Goal: Task Accomplishment & Management: Use online tool/utility

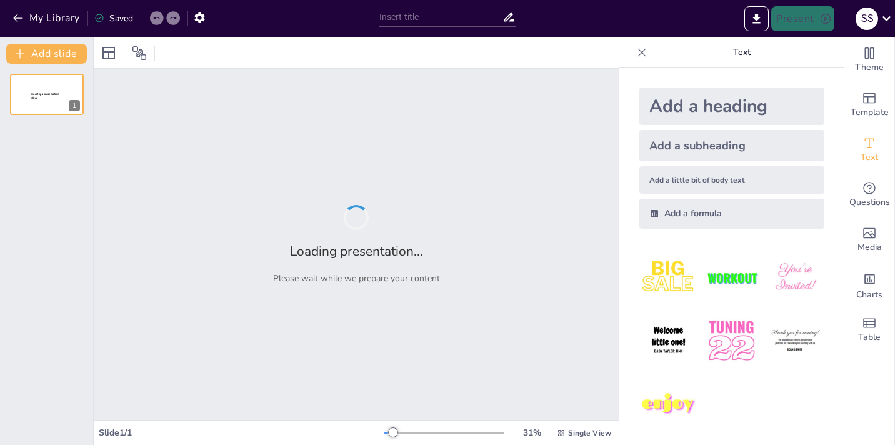
type input "استكشاف مبادرة المعلمتين [PERSON_NAME]"
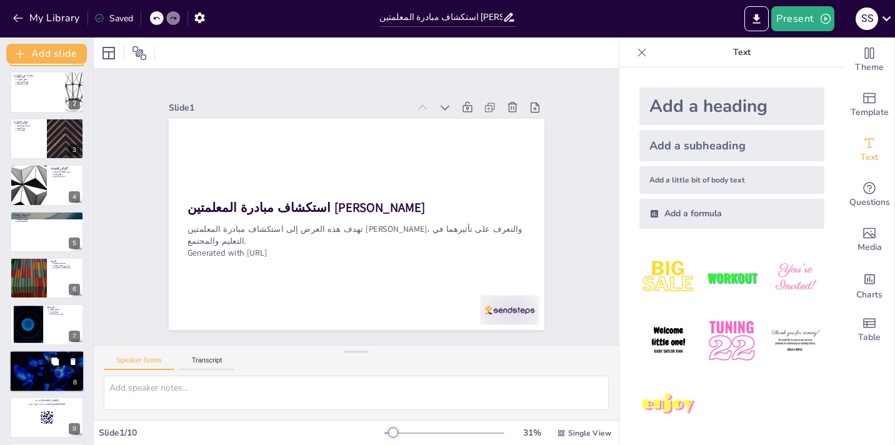
click at [45, 367] on div at bounding box center [46, 371] width 75 height 42
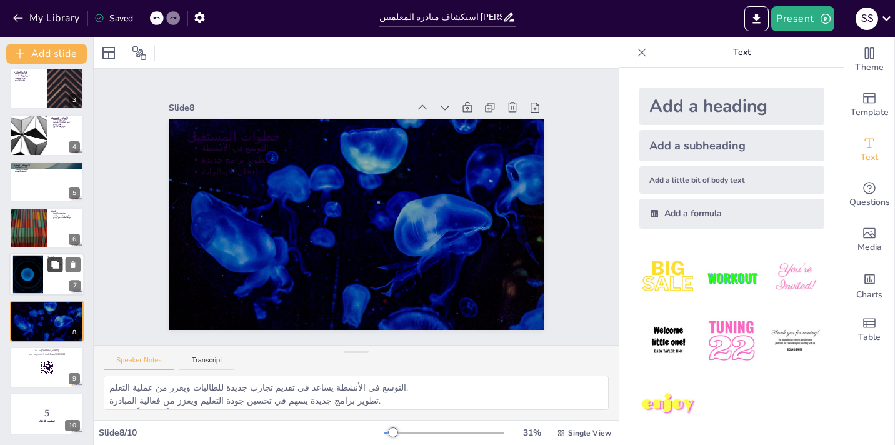
click at [55, 265] on icon at bounding box center [54, 263] width 7 height 7
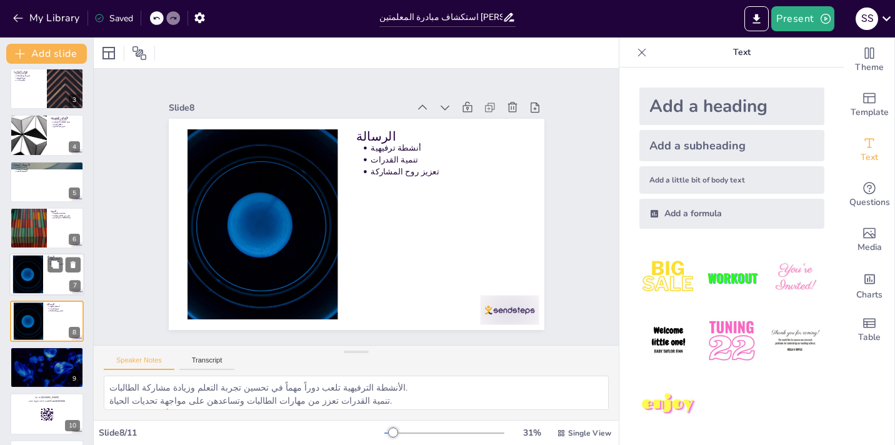
scroll to position [145, 0]
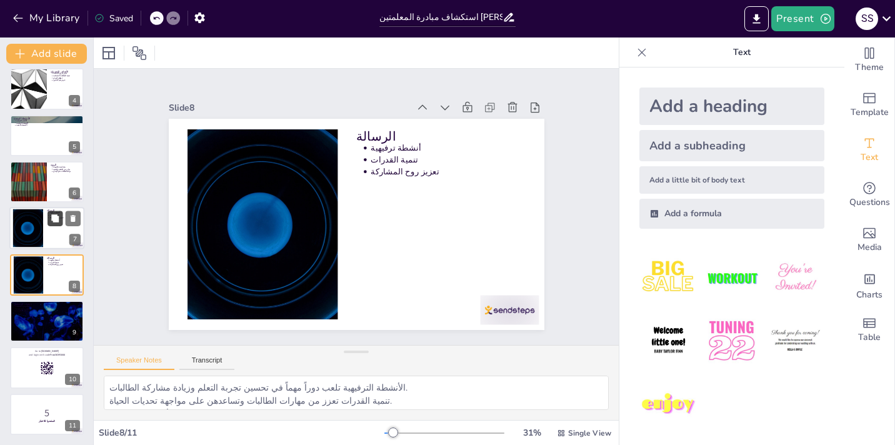
click at [59, 222] on icon at bounding box center [55, 218] width 9 height 9
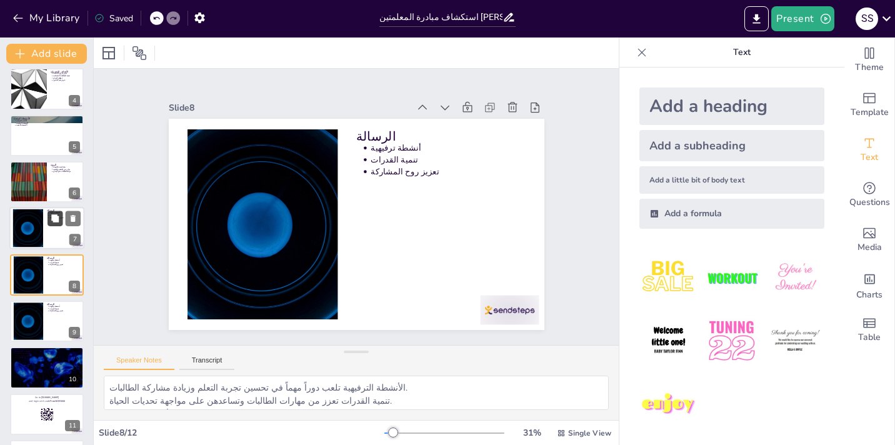
scroll to position [166, 0]
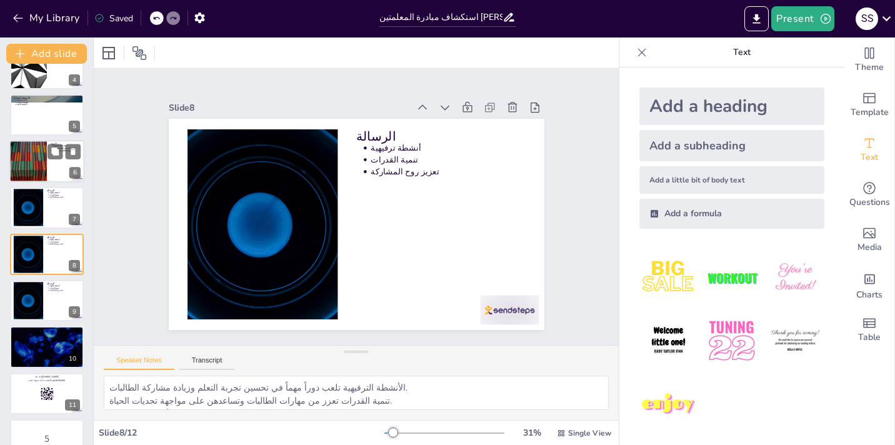
click at [56, 170] on div at bounding box center [46, 161] width 75 height 42
type textarea "الرؤية تهدف إلى خلق بيئة تعليمية تحفز الطالبات على المشاركة والتفاعل بشكل إيجاب…"
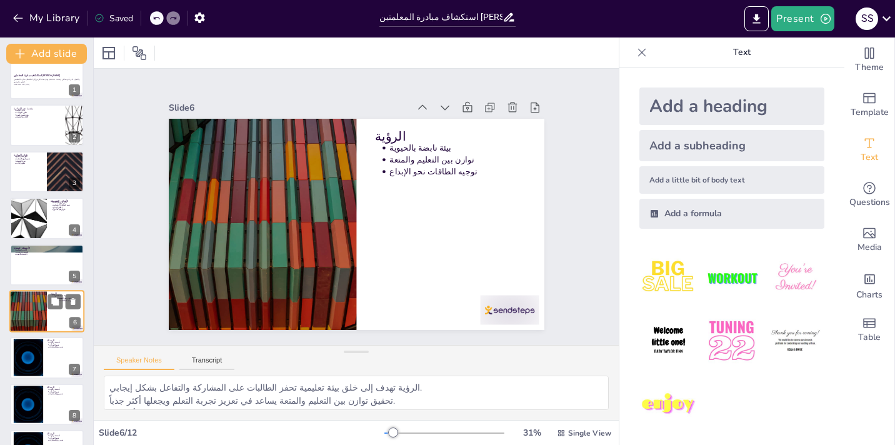
scroll to position [0, 0]
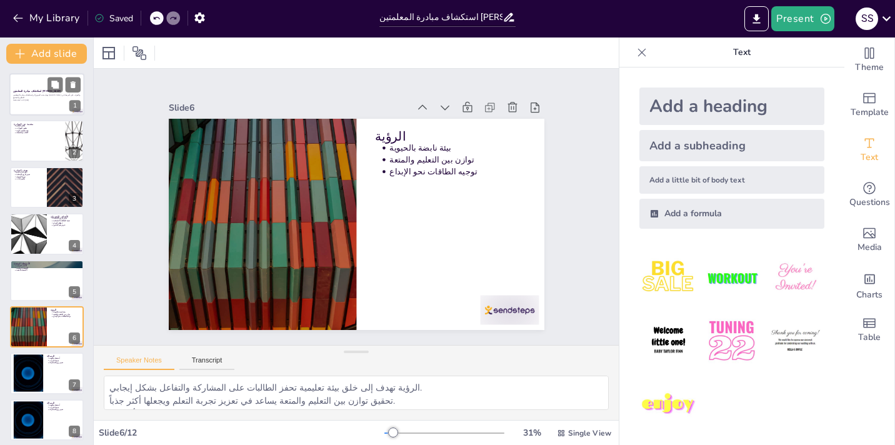
click at [51, 101] on p "Generated with [URL]" at bounding box center [46, 100] width 67 height 2
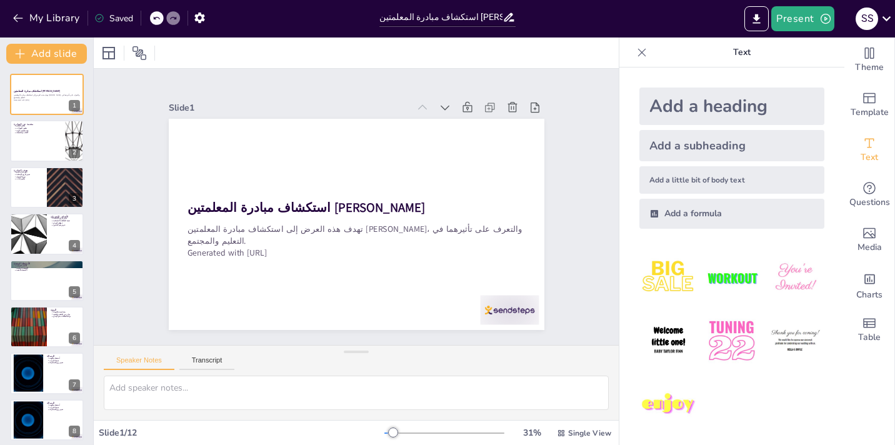
scroll to position [9, 0]
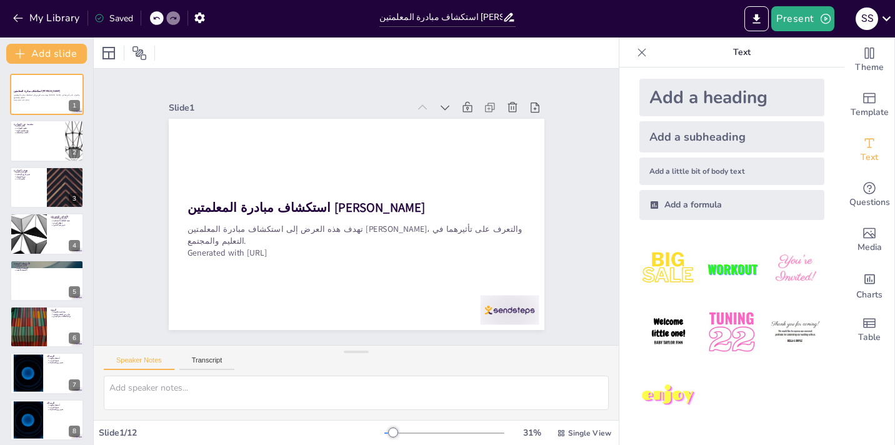
click at [642, 52] on icon at bounding box center [642, 52] width 8 height 8
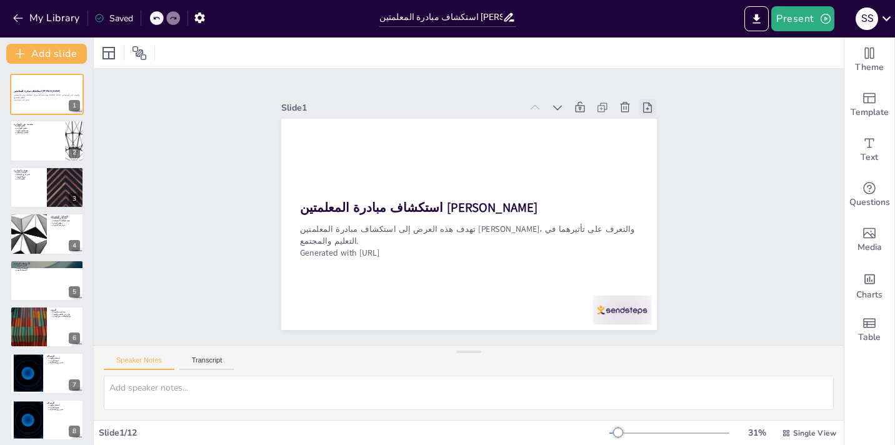
click at [272, 216] on icon at bounding box center [264, 224] width 16 height 16
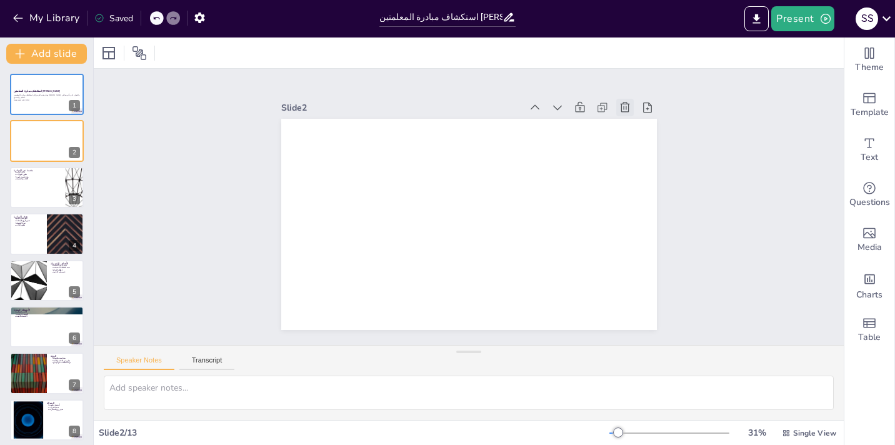
click at [624, 284] on icon at bounding box center [632, 292] width 17 height 17
type textarea "تهدف المبادرة إلى تعزيز التعليم من خلال أساليب مبتكرة، مما يساعد الطلاب على الت…"
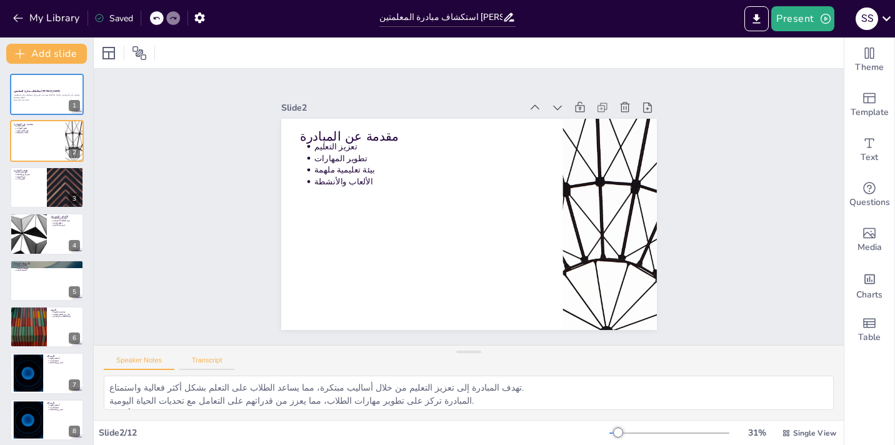
click at [204, 360] on button "Transcript" at bounding box center [207, 363] width 56 height 14
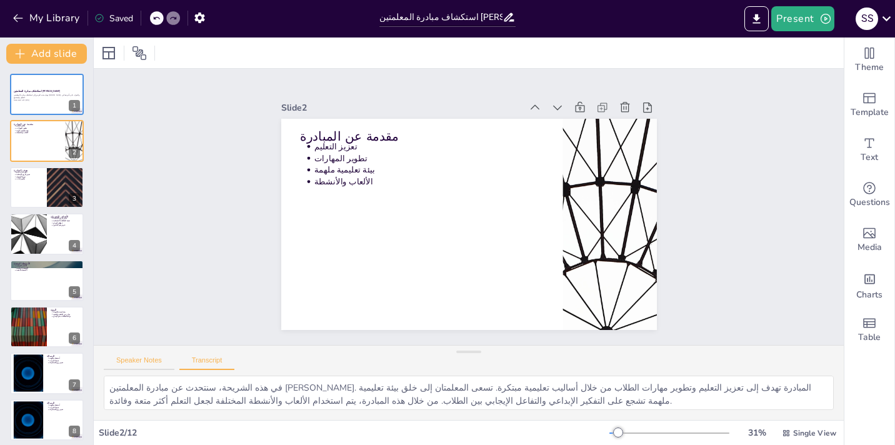
click at [144, 365] on button "Speaker Notes" at bounding box center [139, 363] width 71 height 14
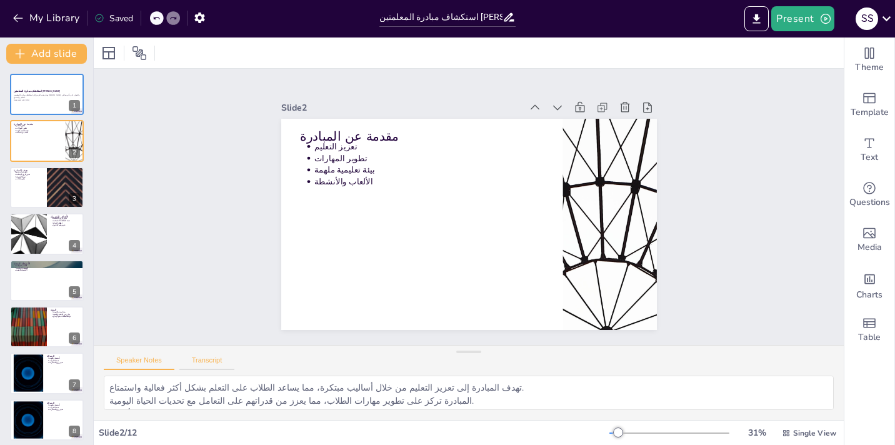
click at [216, 356] on button "Transcript" at bounding box center [207, 363] width 56 height 14
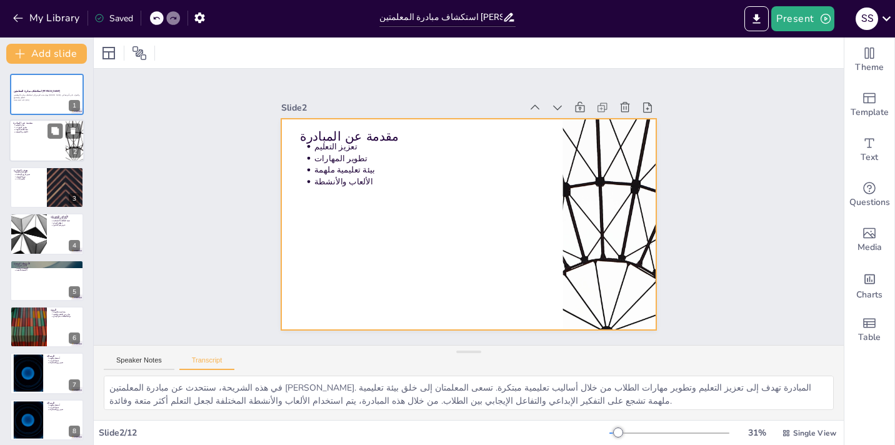
click at [44, 143] on div at bounding box center [46, 141] width 75 height 42
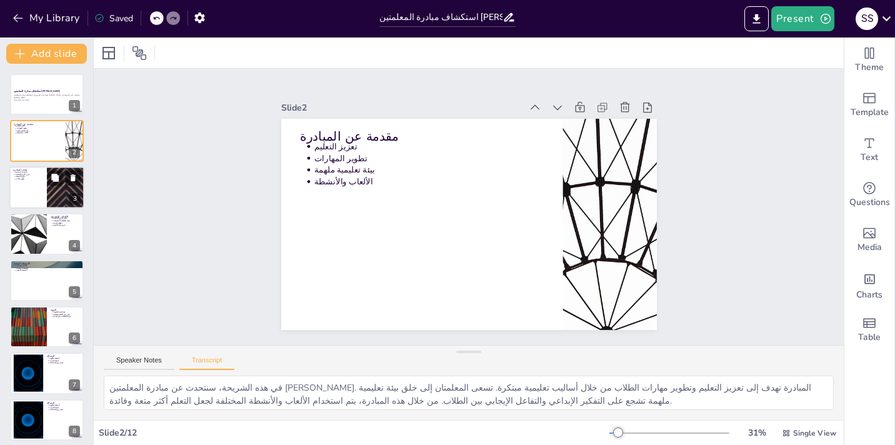
click at [41, 189] on div at bounding box center [46, 187] width 75 height 42
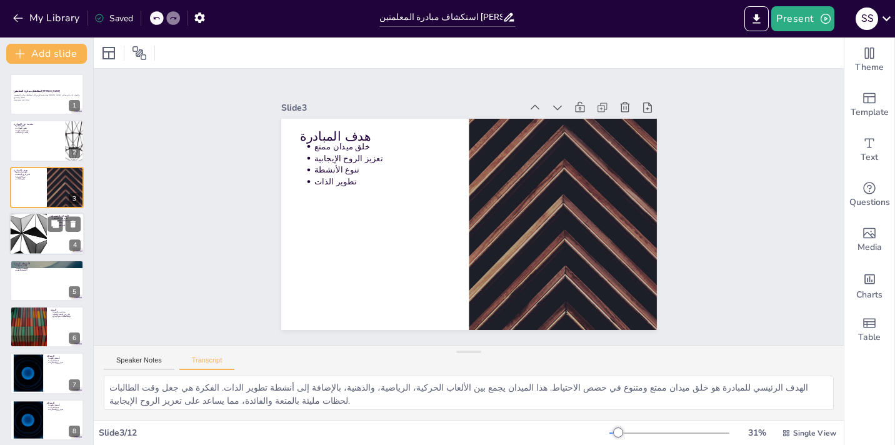
click at [32, 247] on div at bounding box center [28, 233] width 75 height 42
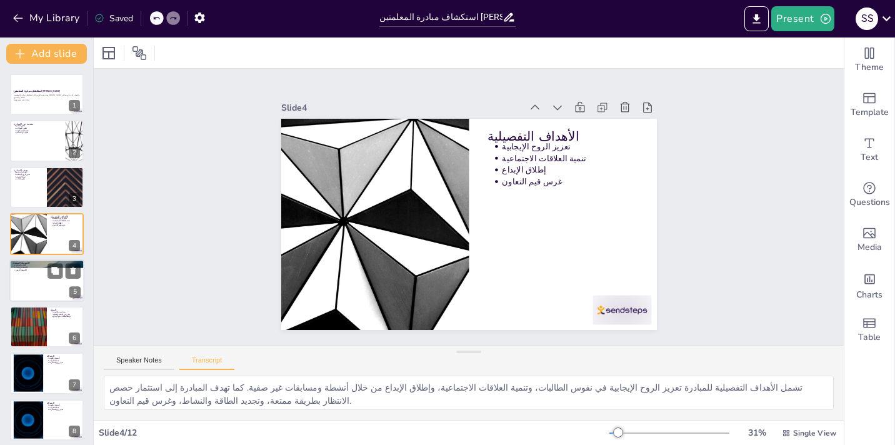
click at [32, 278] on div at bounding box center [46, 280] width 75 height 42
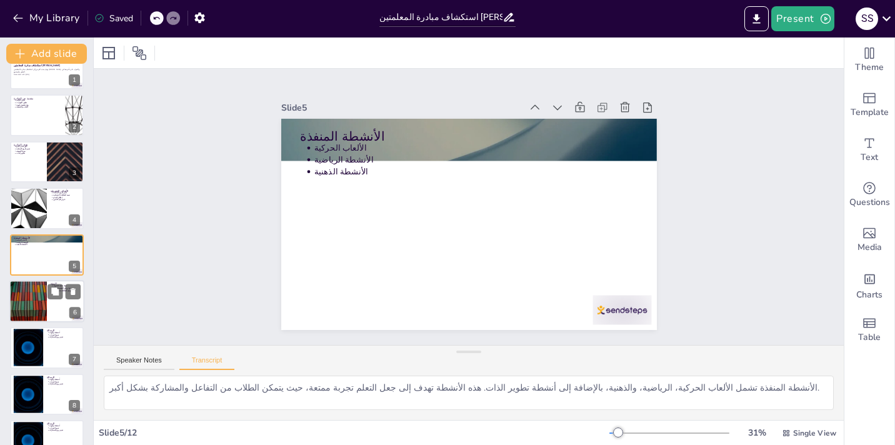
click at [32, 317] on div at bounding box center [28, 301] width 75 height 42
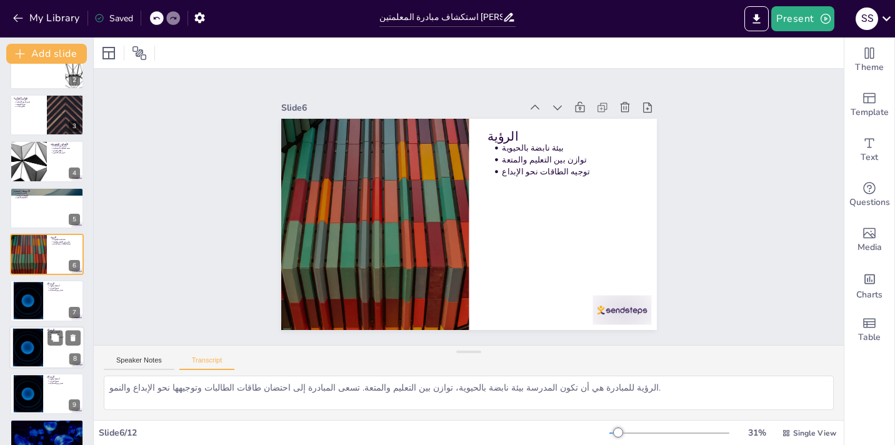
click at [30, 347] on div at bounding box center [27, 347] width 67 height 38
type textarea "الرسالة للمبادرة تتلخص في تقديم أنشطة ترفيهية وتطويرية تجمع بين اللعب والتعلم. …"
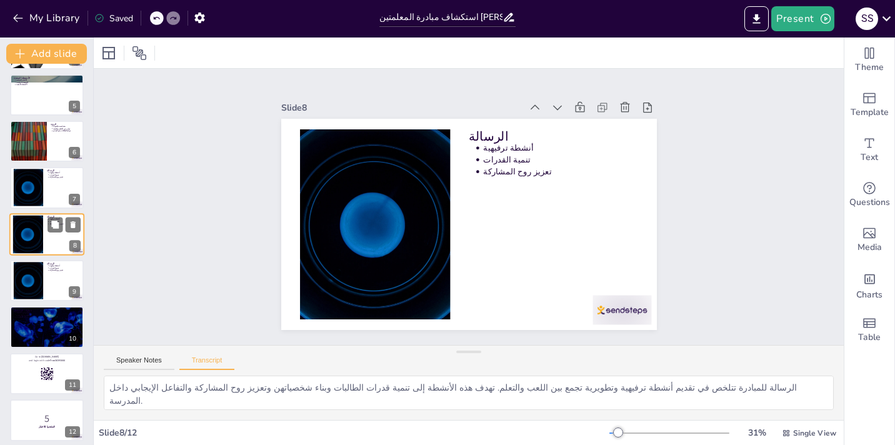
scroll to position [191, 0]
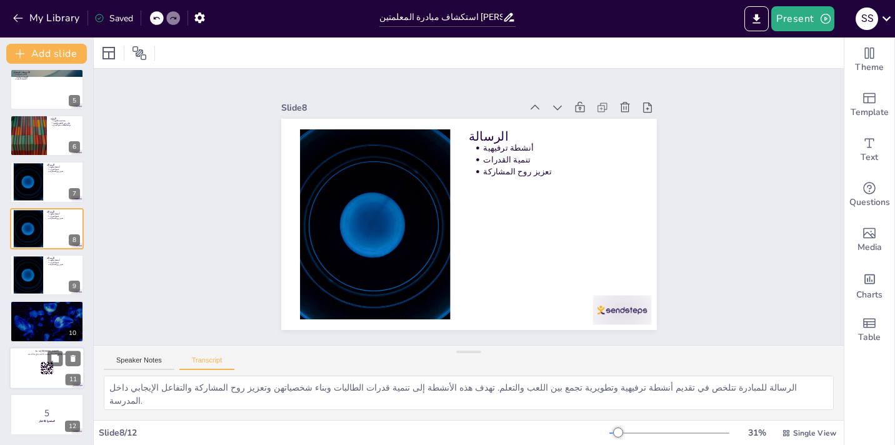
click at [32, 375] on div at bounding box center [46, 368] width 75 height 42
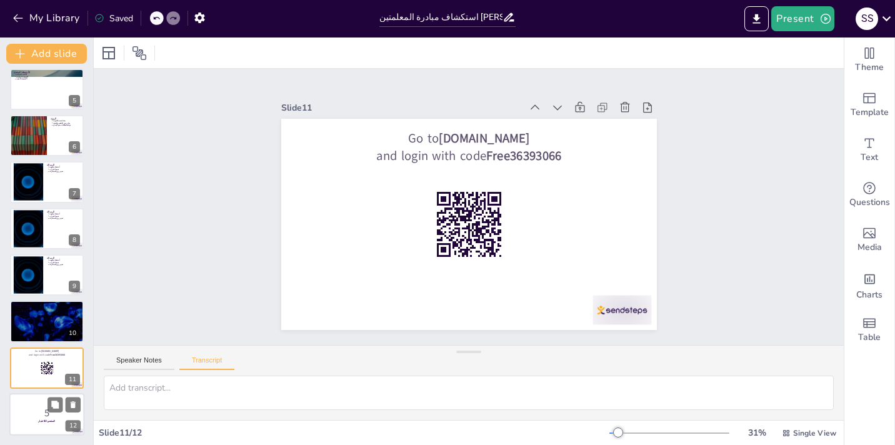
click at [28, 409] on p "5" at bounding box center [46, 413] width 67 height 14
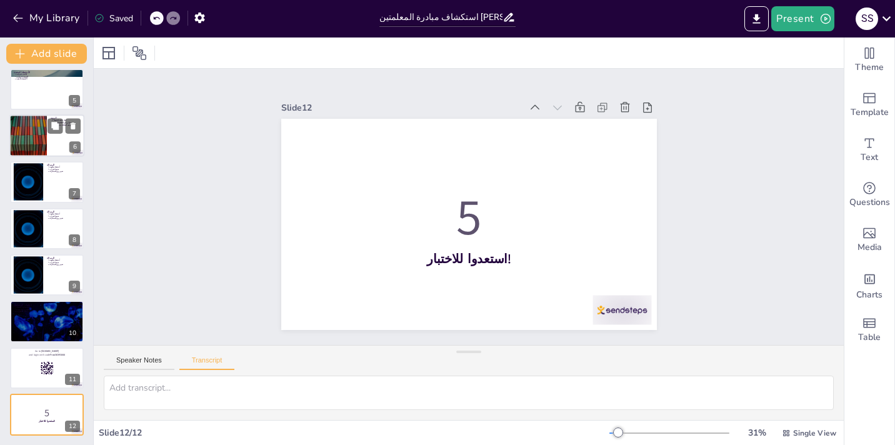
scroll to position [0, 0]
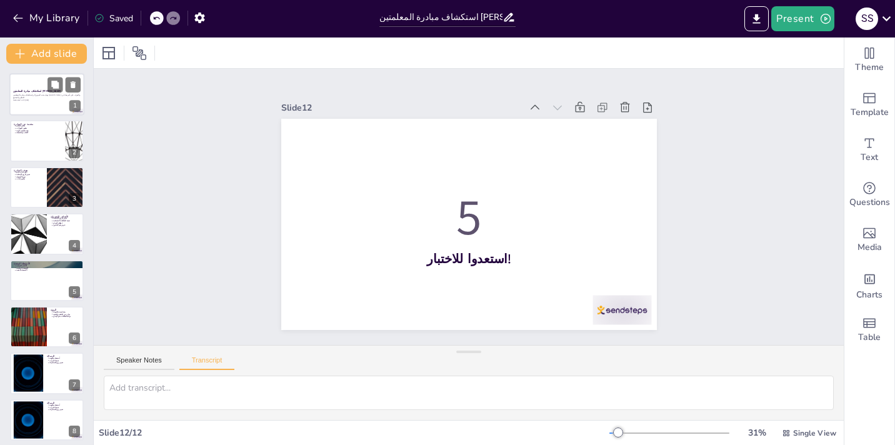
click at [41, 97] on p "تهدف هذه العرض إلى استكشاف مبادرة المعلمتين [PERSON_NAME]، والتعرف على تأثيرهما…" at bounding box center [46, 96] width 67 height 5
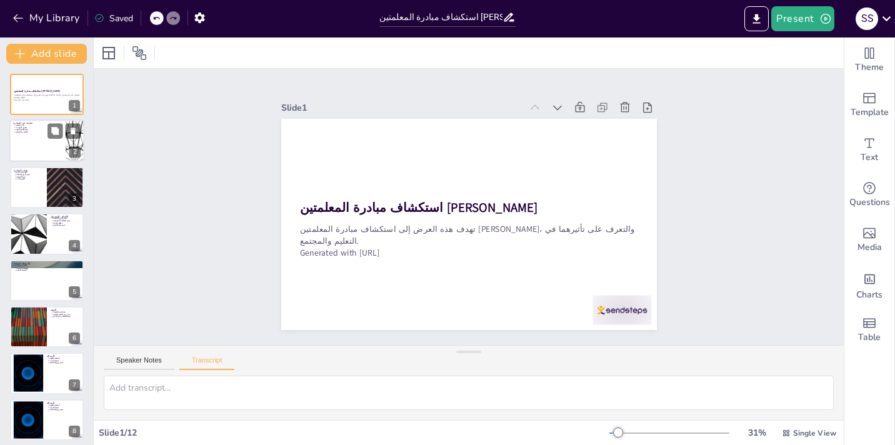
click at [31, 137] on div at bounding box center [46, 141] width 75 height 42
type textarea "في هذه الشريحة، سنتحدث عن مبادرة المعلمتين [PERSON_NAME]. المبادرة تهدف إلى تعز…"
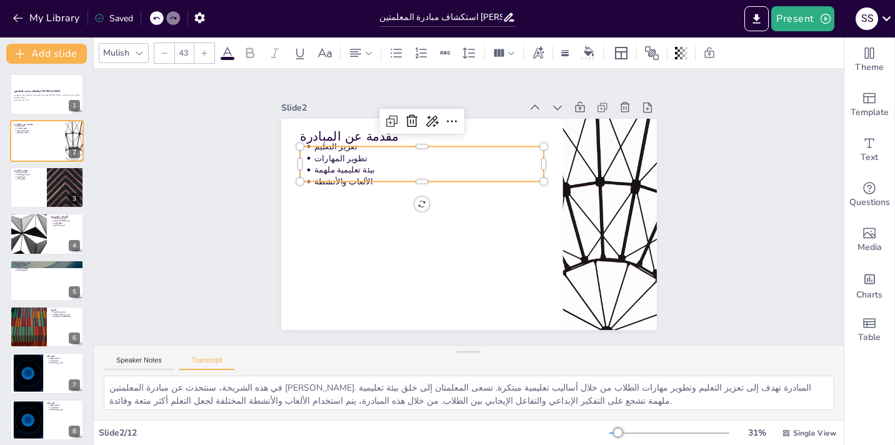
click at [329, 142] on div "مقدمة عن المبادرة تعزيز التعليم تطوير المهارات بيئة تعليمية ملهمة الألعاب والأن…" at bounding box center [457, 220] width 420 height 408
click at [387, 56] on div at bounding box center [396, 53] width 20 height 20
click at [368, 53] on icon at bounding box center [368, 53] width 9 height 9
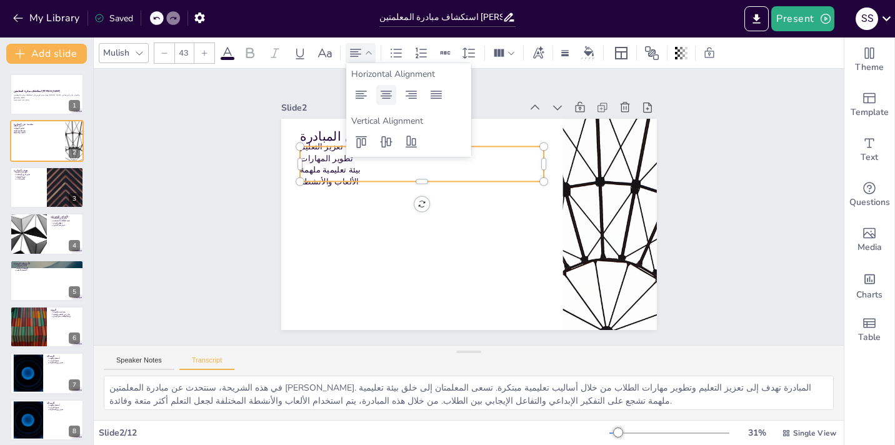
click at [389, 96] on icon at bounding box center [386, 94] width 15 height 15
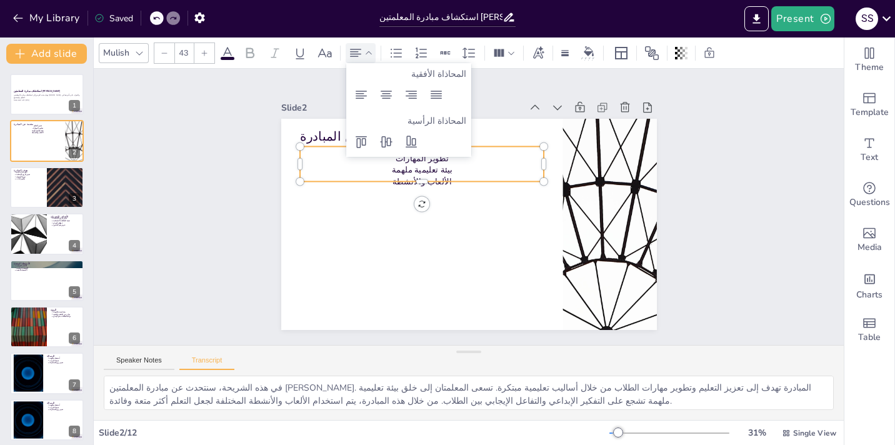
click at [203, 57] on div at bounding box center [204, 53] width 20 height 20
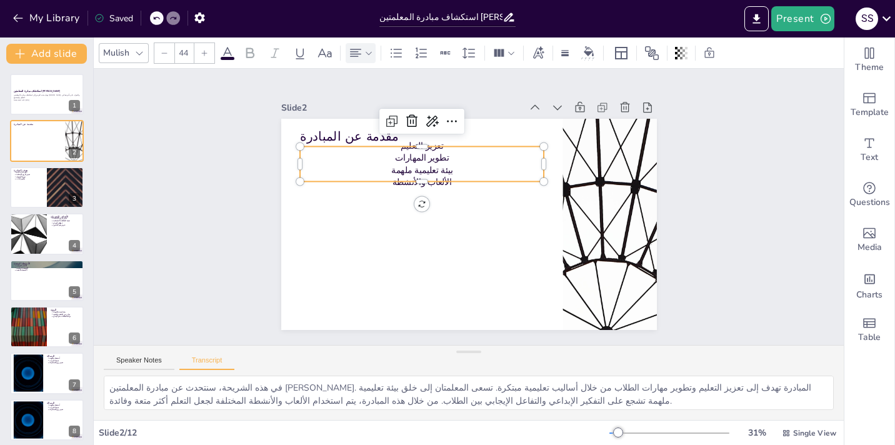
click at [203, 57] on div at bounding box center [204, 53] width 20 height 20
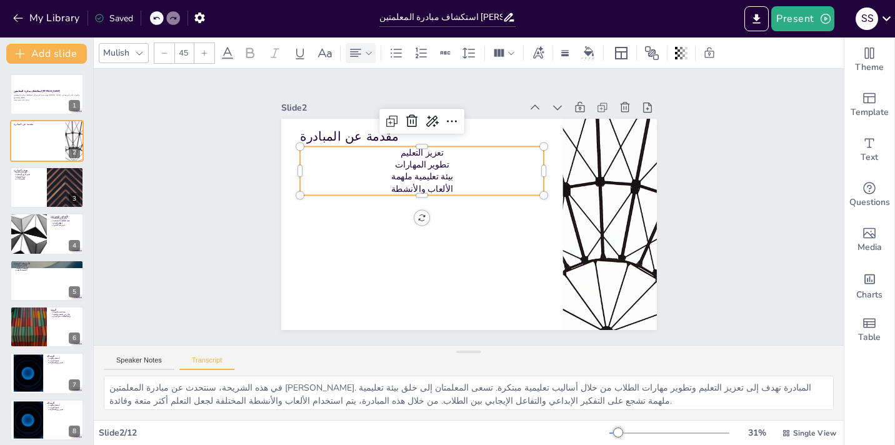
click at [203, 57] on div at bounding box center [204, 53] width 20 height 20
click at [206, 58] on div at bounding box center [204, 53] width 20 height 20
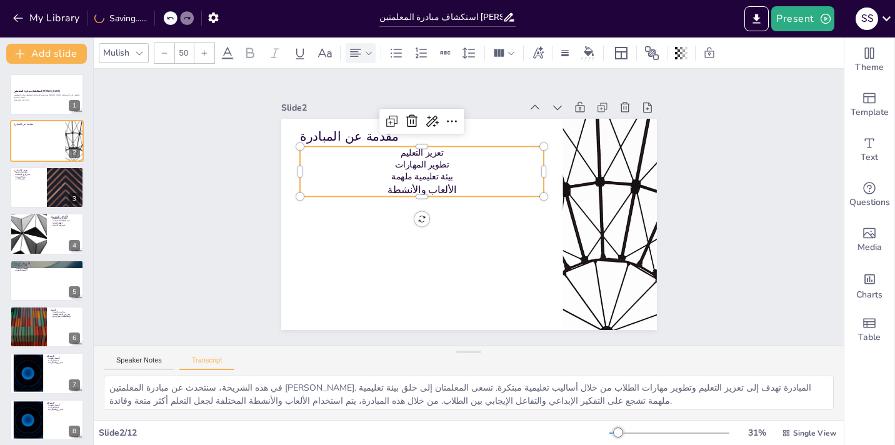
click at [206, 58] on div at bounding box center [204, 53] width 20 height 20
click at [206, 57] on div at bounding box center [204, 53] width 20 height 20
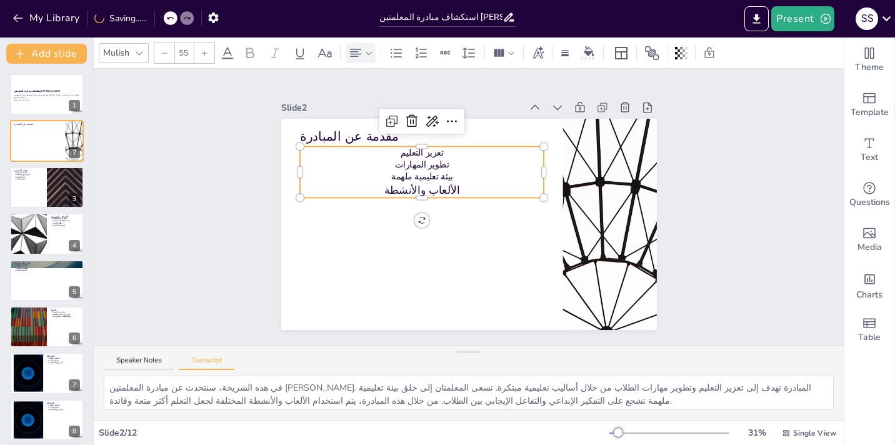
click at [206, 57] on div at bounding box center [204, 53] width 20 height 20
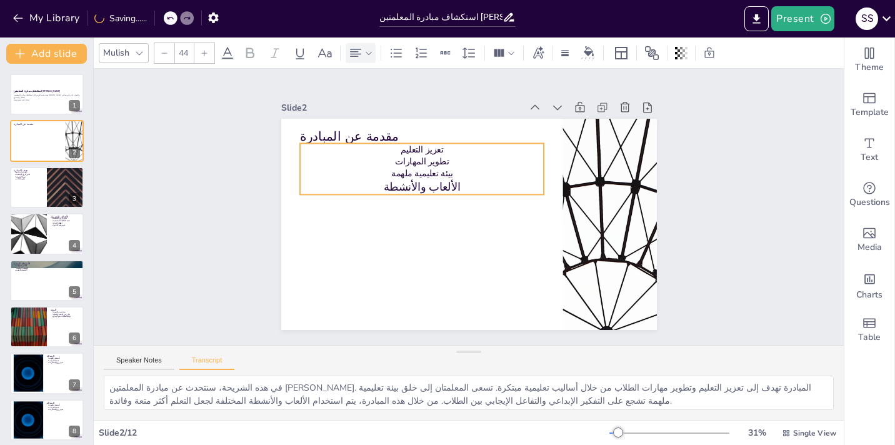
click at [440, 167] on p "تعزيز التعليم" at bounding box center [442, 275] width 132 height 217
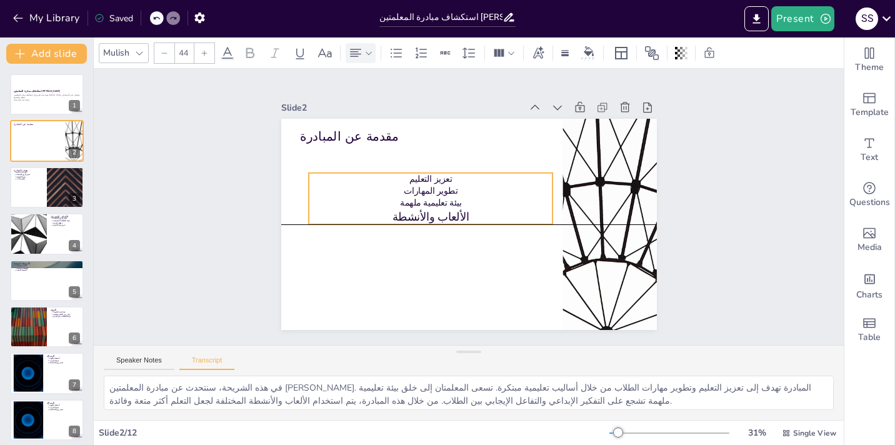
drag, startPoint x: 441, startPoint y: 154, endPoint x: 449, endPoint y: 184, distance: 30.9
click at [449, 186] on div "تعزيز التعليم تطوير المهارات بيئة تعليمية ملهمة الألعاب والأنشطة" at bounding box center [484, 170] width 101 height 249
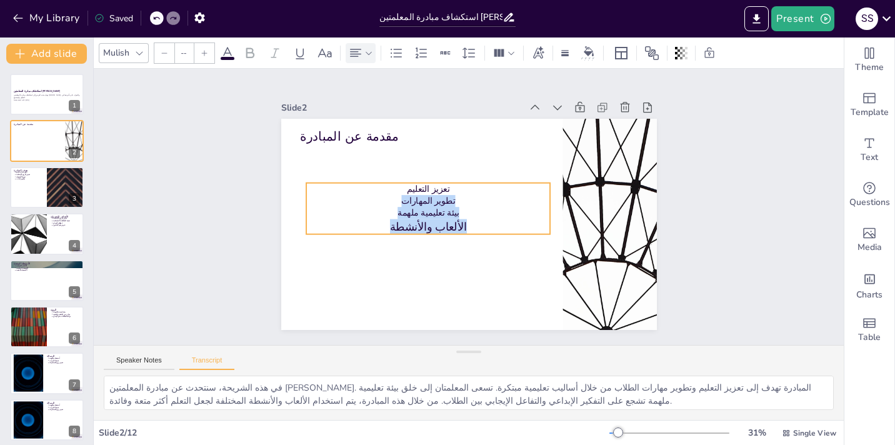
drag, startPoint x: 448, startPoint y: 182, endPoint x: 447, endPoint y: 192, distance: 10.1
click at [447, 192] on p "تعزيز التعليم" at bounding box center [504, 180] width 132 height 217
click at [422, 205] on p "تطوير المهارات" at bounding box center [435, 181] width 217 height 132
click at [422, 205] on p "تطوير المهارات" at bounding box center [439, 177] width 204 height 153
click at [414, 210] on p "تعزيز التعليم" at bounding box center [507, 228] width 244 height 37
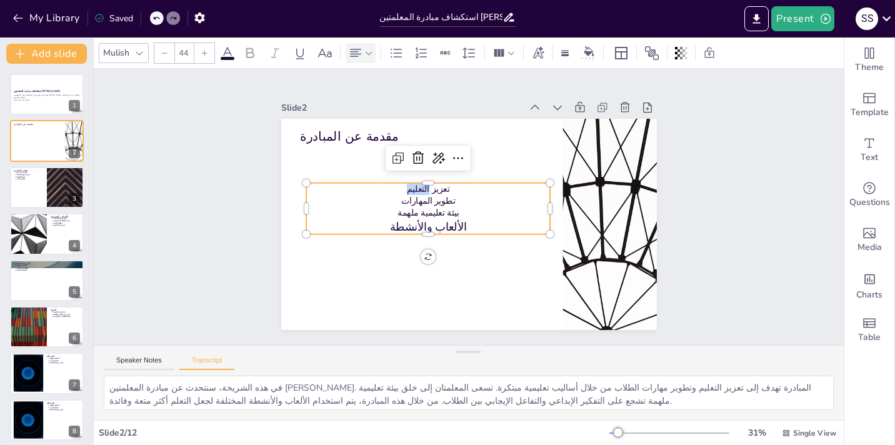
click at [472, 192] on p "تعزيز التعليم" at bounding box center [490, 168] width 37 height 244
click at [405, 192] on p "تعزيز التعليم" at bounding box center [442, 171] width 217 height 132
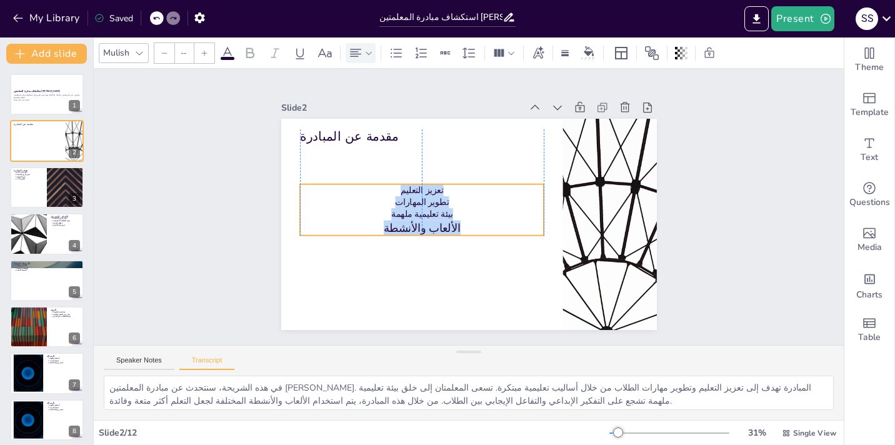
drag, startPoint x: 405, startPoint y: 192, endPoint x: 399, endPoint y: 193, distance: 7.0
click at [424, 193] on p "تعزيز التعليم" at bounding box center [467, 257] width 87 height 236
click at [203, 52] on icon at bounding box center [205, 53] width 6 height 6
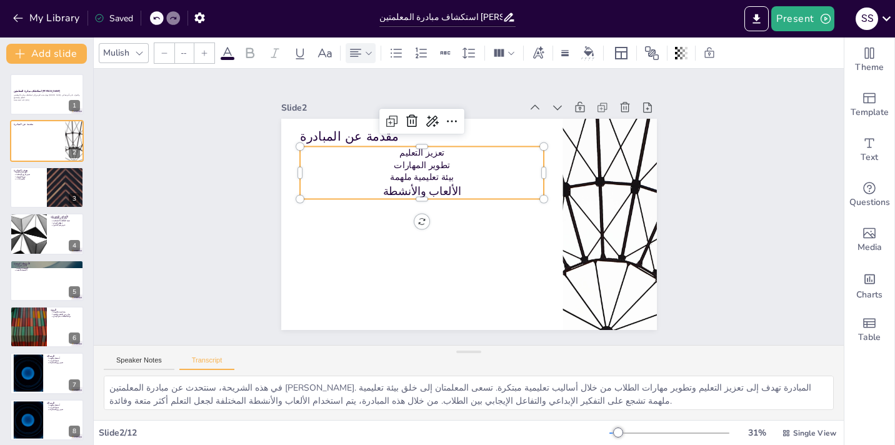
click at [203, 52] on icon at bounding box center [205, 53] width 6 height 6
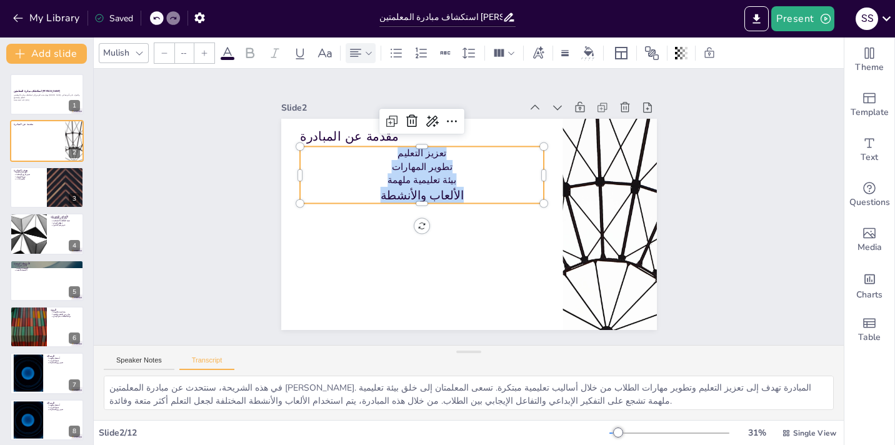
click at [203, 52] on icon at bounding box center [205, 53] width 6 height 6
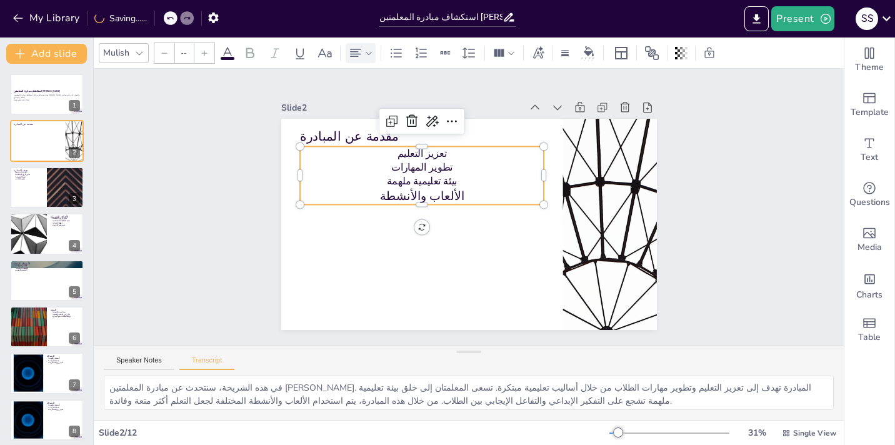
click at [203, 52] on icon at bounding box center [205, 53] width 6 height 6
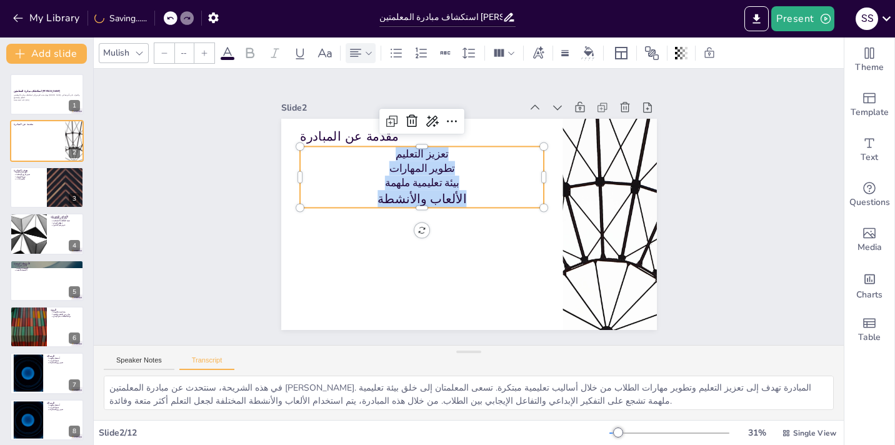
click at [203, 52] on icon at bounding box center [205, 53] width 6 height 6
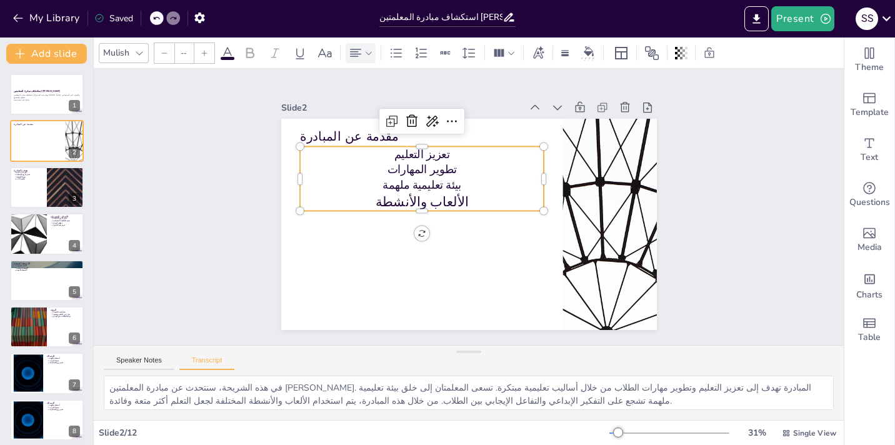
click at [203, 52] on icon at bounding box center [205, 53] width 6 height 6
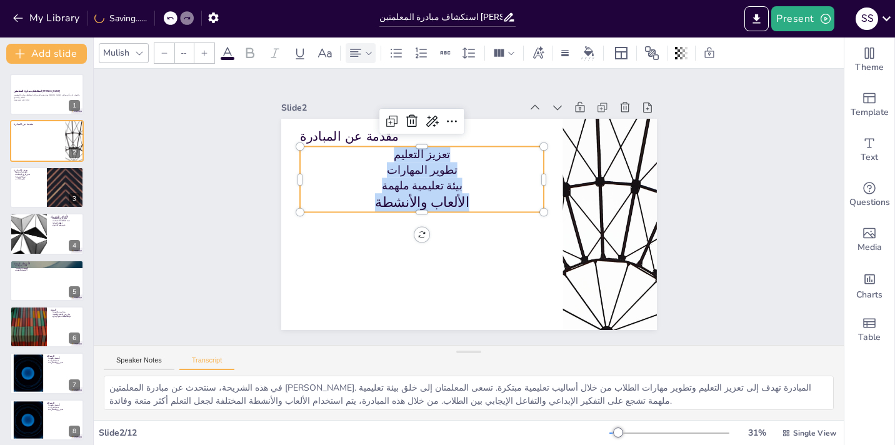
click at [203, 52] on icon at bounding box center [205, 53] width 6 height 6
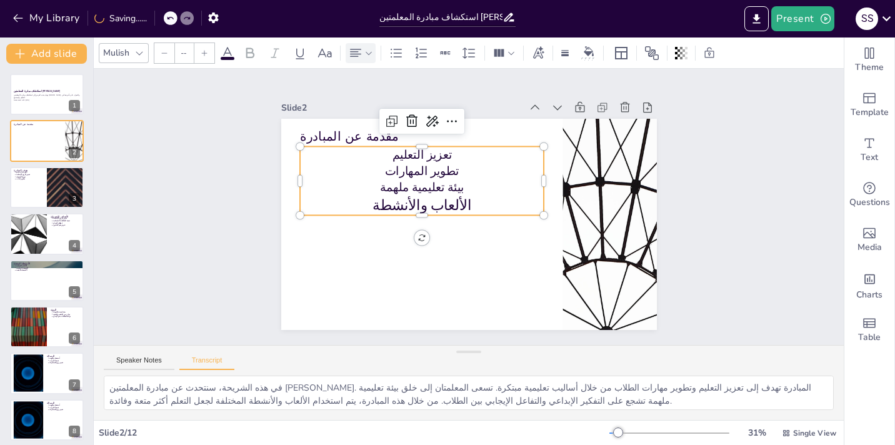
click at [203, 52] on icon at bounding box center [205, 53] width 6 height 6
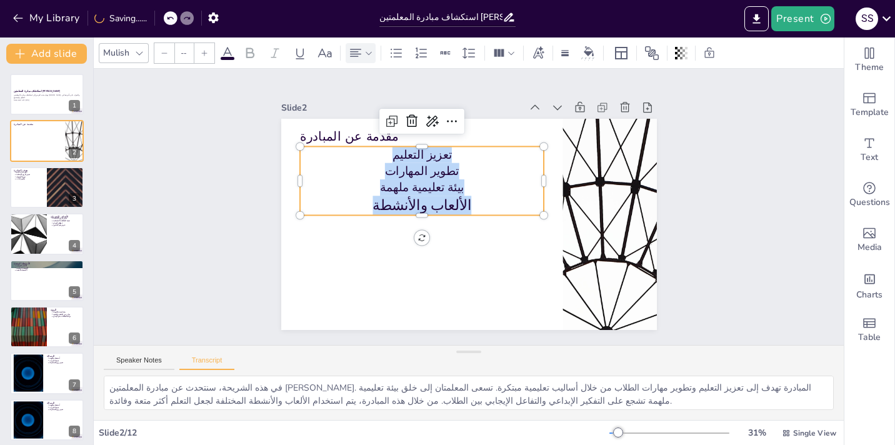
click at [203, 52] on icon at bounding box center [205, 53] width 6 height 6
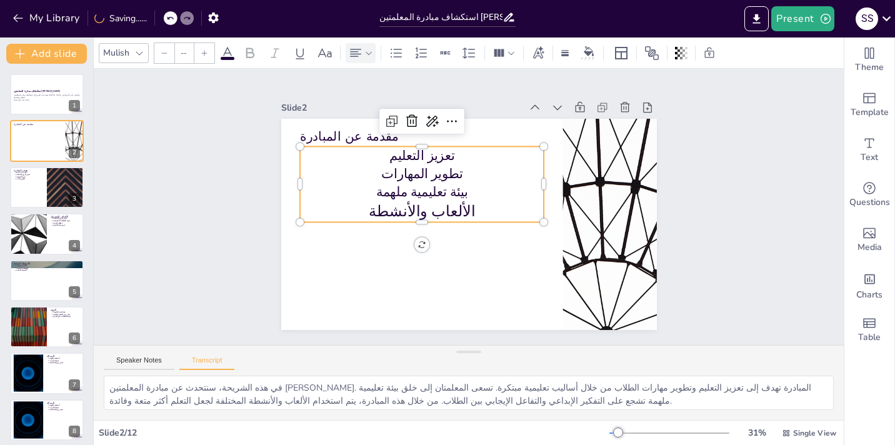
click at [203, 52] on icon at bounding box center [205, 53] width 6 height 6
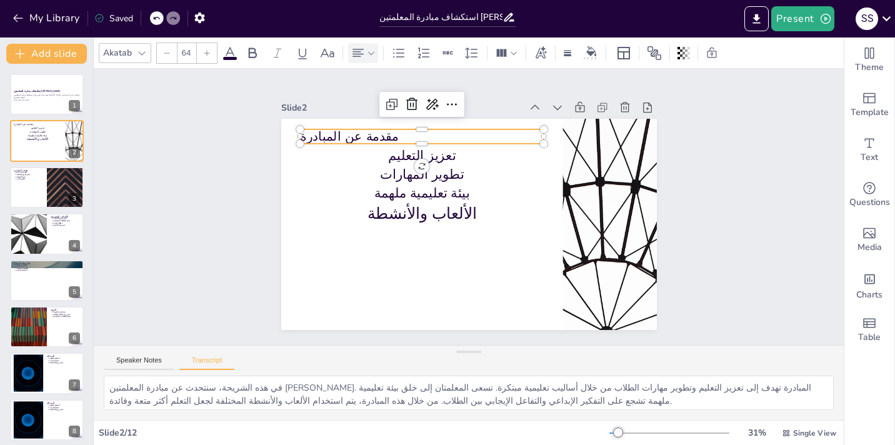
click at [456, 136] on p "مقدمة عن المبادرة" at bounding box center [514, 135] width 116 height 230
click at [369, 52] on icon at bounding box center [371, 52] width 6 height 3
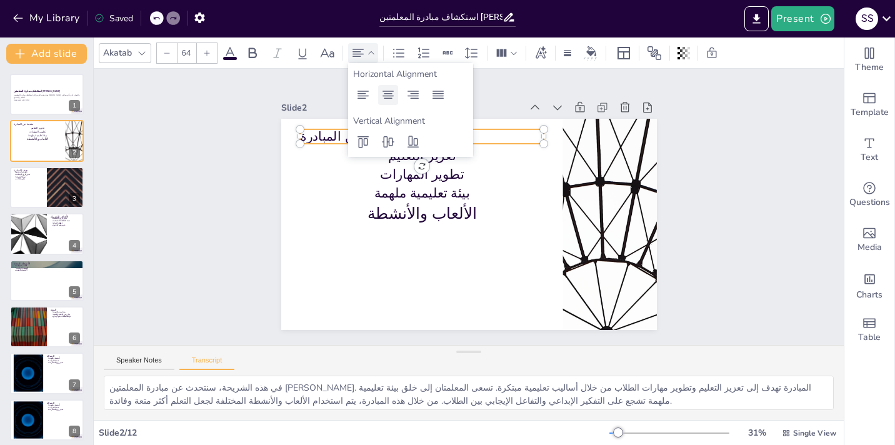
click at [389, 92] on icon at bounding box center [387, 94] width 15 height 15
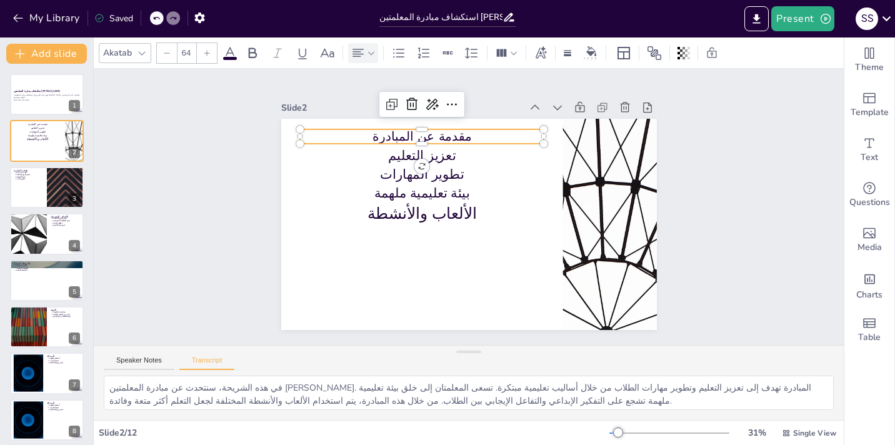
click at [204, 56] on icon at bounding box center [206, 52] width 7 height 7
click at [205, 56] on icon at bounding box center [206, 52] width 7 height 7
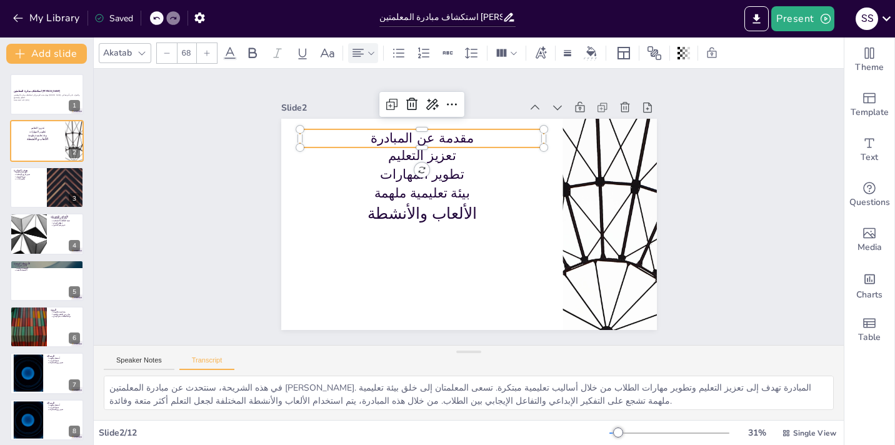
type input "69"
click at [37, 194] on div at bounding box center [46, 187] width 75 height 42
type textarea "الهدف الرئيسي للمبادرة هو خلق ميدان ممتع ومتنوع في حصص الاحتياط. هذا الميدان يج…"
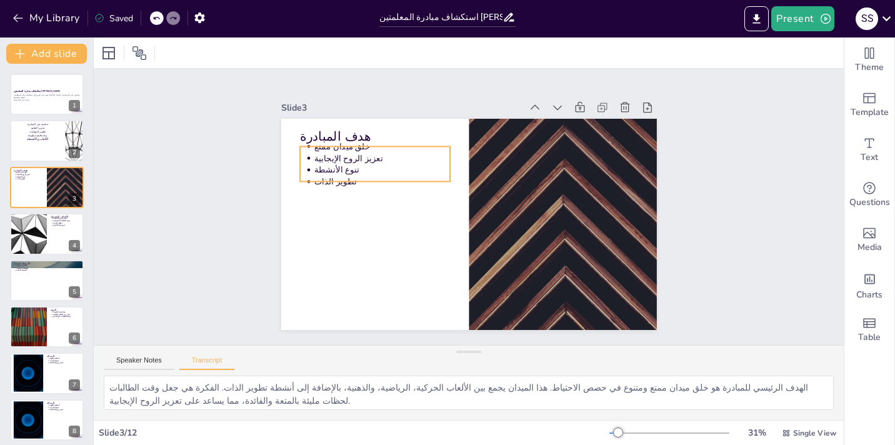
click at [523, 148] on p "خلق ميدان ممتع" at bounding box center [529, 120] width 12 height 136
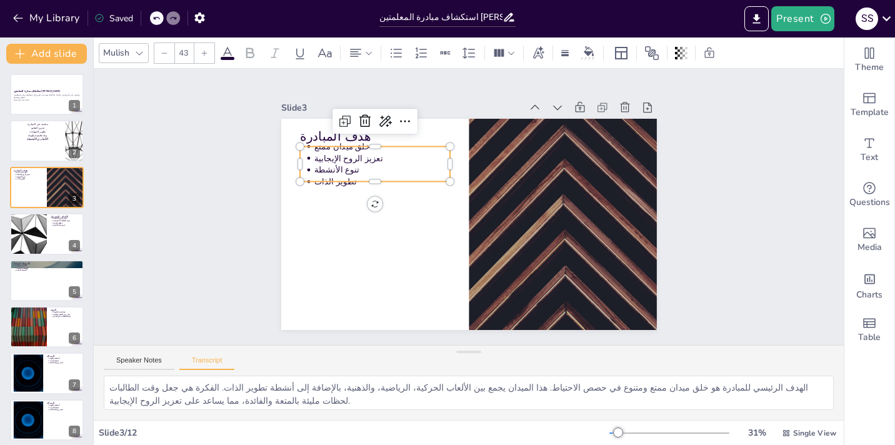
click at [359, 170] on p "خلق ميدان ممتع" at bounding box center [363, 219] width 109 height 99
click at [526, 147] on p "خلق ميدان ممتع" at bounding box center [552, 143] width 53 height 133
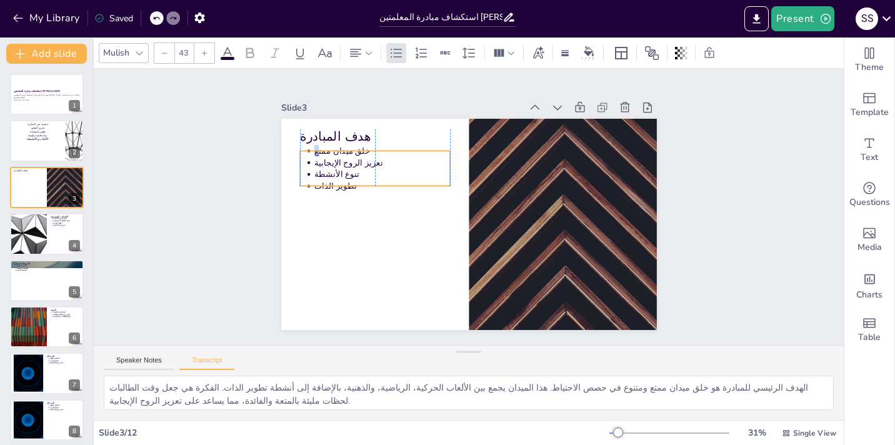
click at [474, 225] on ul "خلق ميدان ممتع تعزيز الروح الإيجابية تنوع الأنشطة تطوير الذات" at bounding box center [552, 263] width 157 height 77
click at [484, 151] on ul "خلق ميدان ممتع تعزيز الروح الإيجابية تنوع الأنشطة تطوير الذات" at bounding box center [507, 113] width 47 height 150
click at [397, 151] on ul "خلق ميدان ممتع تعزيز الروح الإيجابية تنوع الأنشطة تطوير الذات" at bounding box center [455, 106] width 116 height 154
click at [389, 56] on icon at bounding box center [396, 53] width 15 height 15
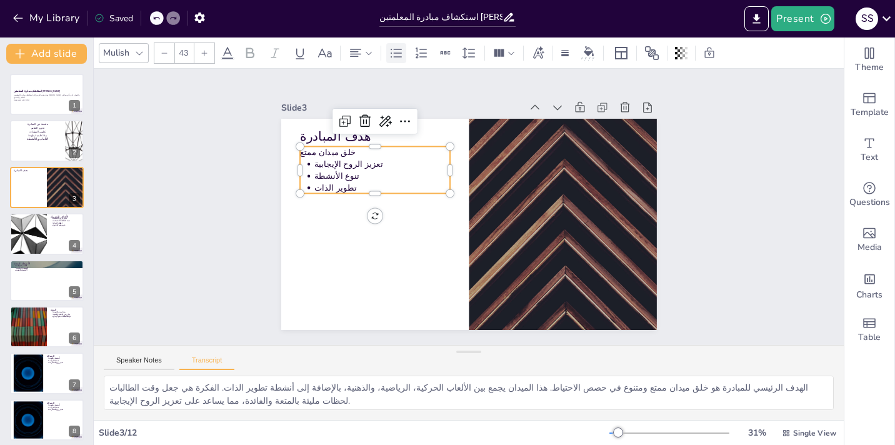
click at [395, 54] on icon at bounding box center [396, 53] width 15 height 15
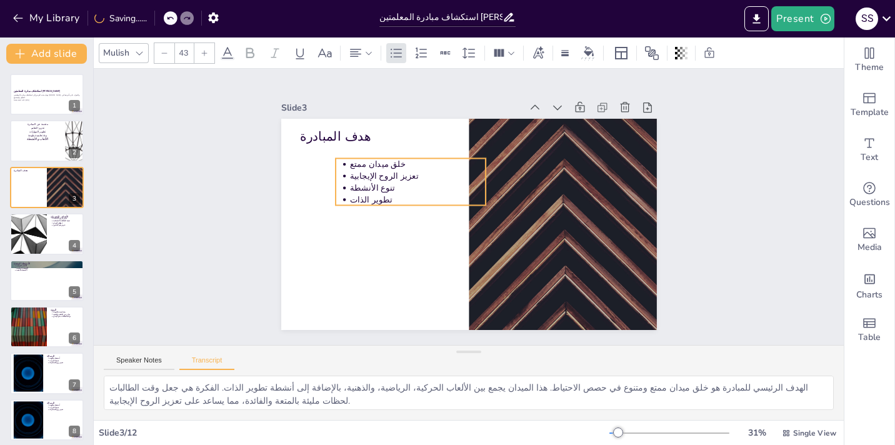
drag, startPoint x: 363, startPoint y: 152, endPoint x: 399, endPoint y: 164, distance: 37.5
click at [399, 164] on p "خلق ميدان ممتع" at bounding box center [452, 141] width 117 height 89
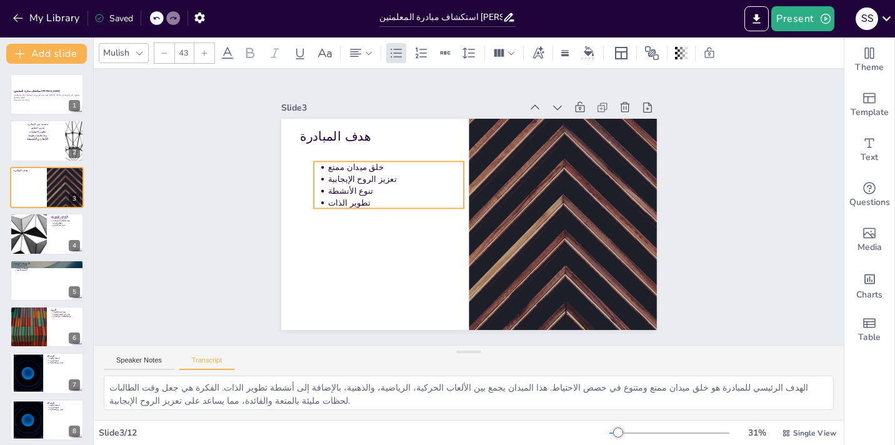
drag, startPoint x: 339, startPoint y: 166, endPoint x: 313, endPoint y: 168, distance: 25.7
click at [452, 169] on ul "خلق ميدان ممتع" at bounding box center [480, 118] width 57 height 146
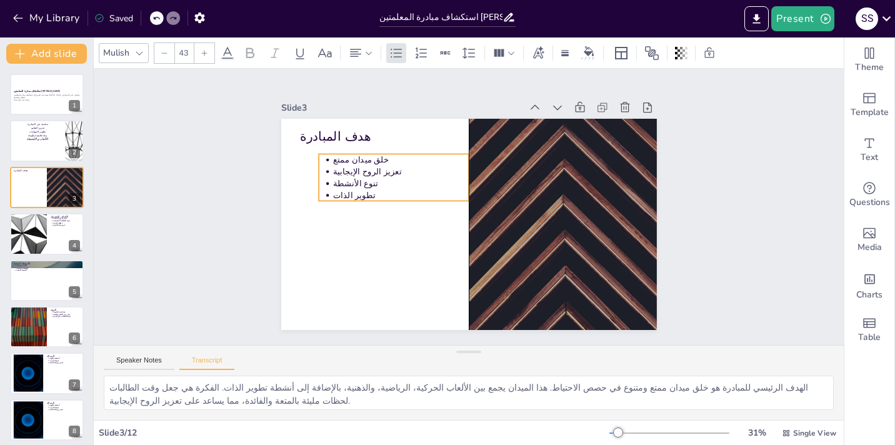
drag, startPoint x: 322, startPoint y: 169, endPoint x: 327, endPoint y: 162, distance: 8.1
click at [371, 162] on ul "خلق ميدان ممتع" at bounding box center [435, 125] width 129 height 98
click at [420, 224] on p "خلق ميدان ممتع" at bounding box center [453, 288] width 66 height 129
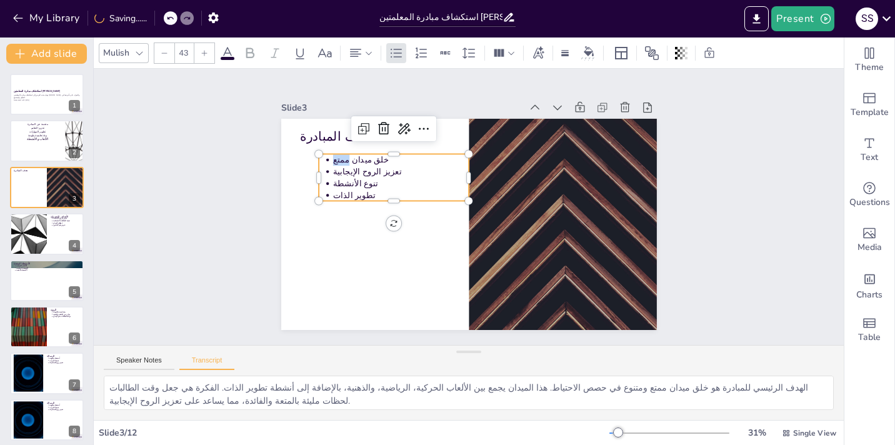
click at [352, 164] on p "خلق ميدان ممتع" at bounding box center [418, 140] width 133 height 53
click at [408, 164] on p "خلق ميدان ممتع" at bounding box center [458, 125] width 100 height 109
click at [361, 171] on p "تعزيز الروح الإيجابية" at bounding box center [410, 159] width 136 height 40
click at [365, 171] on p "تعزيز الروح الإيجابية" at bounding box center [427, 142] width 124 height 78
click at [388, 191] on p "تطوير الذات" at bounding box center [432, 148] width 100 height 109
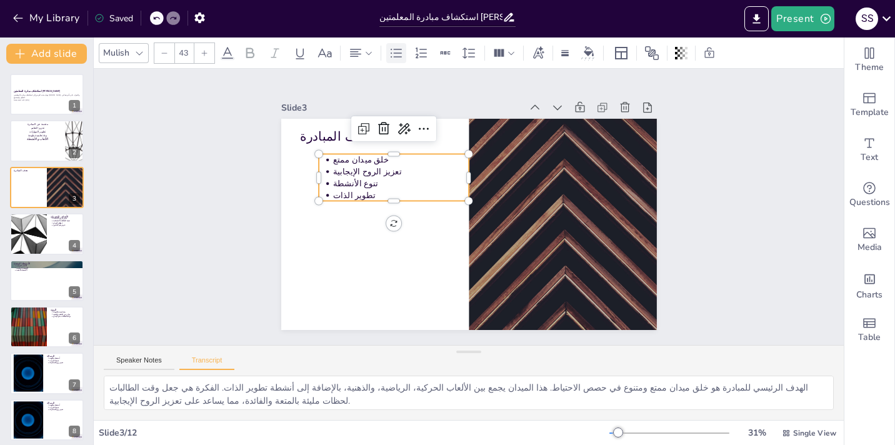
click at [390, 58] on icon at bounding box center [396, 53] width 15 height 15
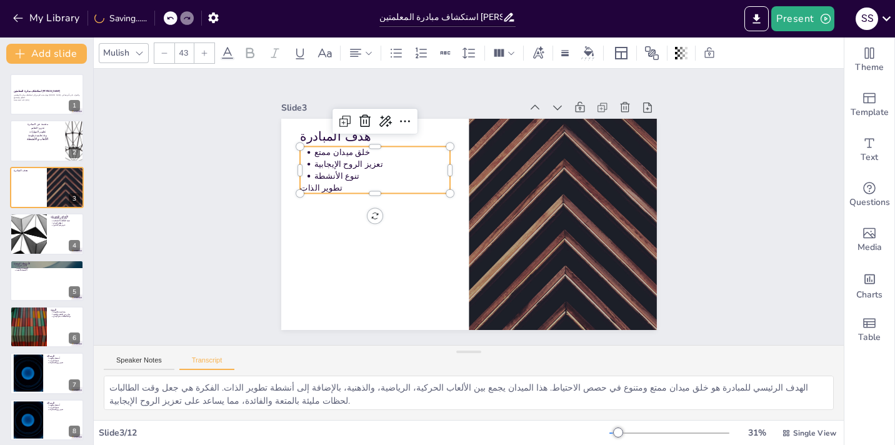
click at [357, 174] on p "تنوع الأنشطة" at bounding box center [401, 144] width 129 height 66
click at [394, 53] on icon at bounding box center [396, 53] width 15 height 15
click at [378, 161] on p "تعزيز الروح الإيجابية" at bounding box center [393, 147] width 136 height 40
click at [395, 54] on icon at bounding box center [396, 53] width 15 height 15
click at [362, 152] on p "خلق ميدان ممتع" at bounding box center [421, 116] width 124 height 78
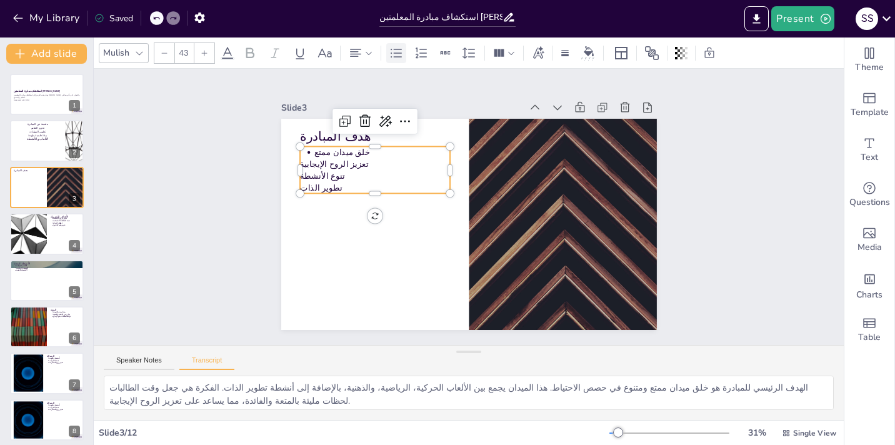
click at [392, 54] on icon at bounding box center [396, 53] width 15 height 15
click at [366, 54] on icon at bounding box center [368, 53] width 9 height 9
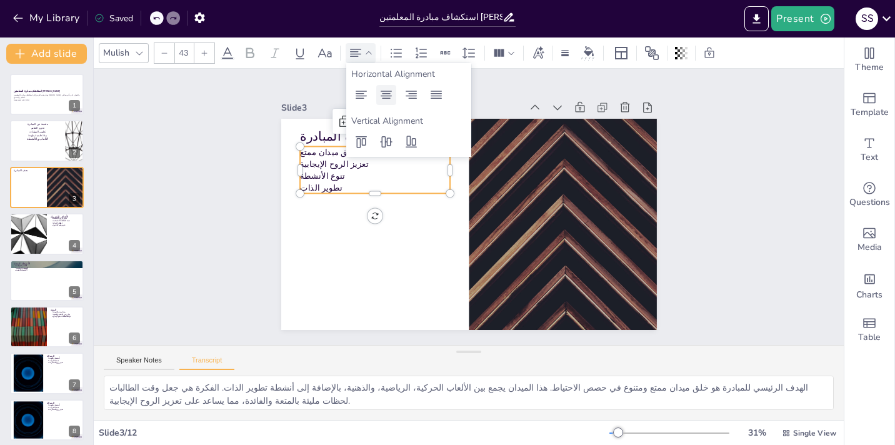
click at [386, 93] on icon at bounding box center [385, 95] width 11 height 8
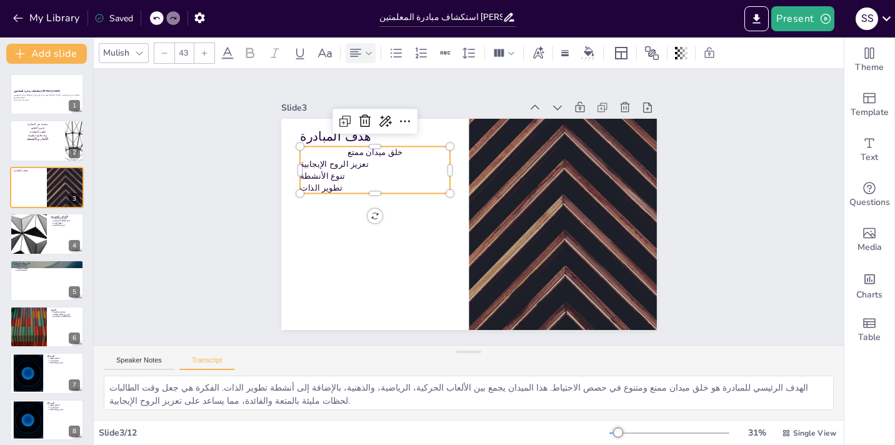
click at [360, 164] on p "تعزيز الروح الإيجابية" at bounding box center [400, 130] width 142 height 72
click at [157, 19] on icon at bounding box center [155, 17] width 7 height 7
click at [370, 187] on p "تطوير الذات" at bounding box center [391, 152] width 142 height 72
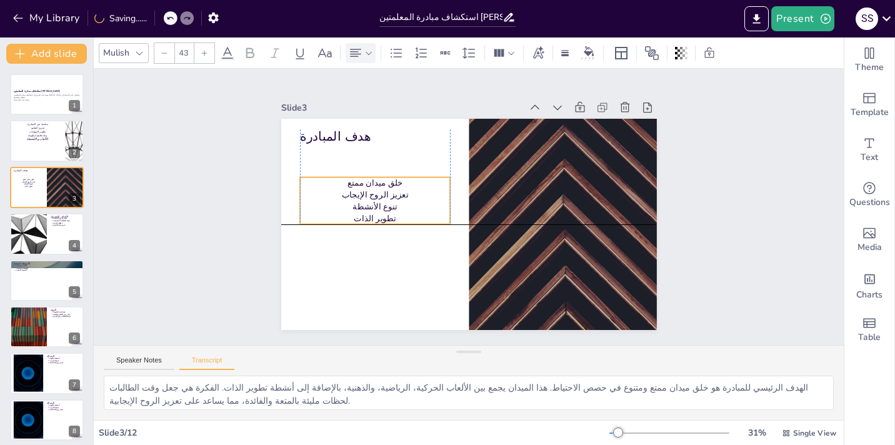
drag, startPoint x: 372, startPoint y: 191, endPoint x: 375, endPoint y: 217, distance: 27.0
click at [375, 219] on p "تطوير الذات" at bounding box center [374, 208] width 151 height 27
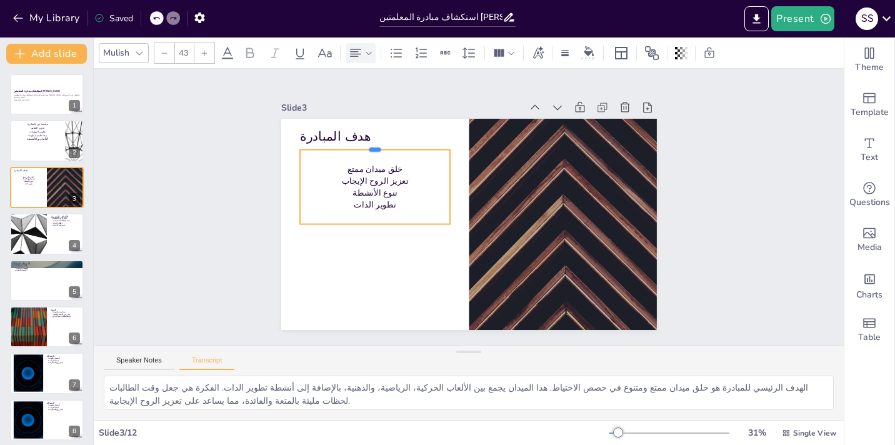
drag, startPoint x: 373, startPoint y: 176, endPoint x: 371, endPoint y: 148, distance: 27.6
click at [371, 147] on div at bounding box center [389, 126] width 149 height 41
drag, startPoint x: 375, startPoint y: 226, endPoint x: 379, endPoint y: 243, distance: 17.3
click at [379, 239] on div at bounding box center [367, 204] width 141 height 70
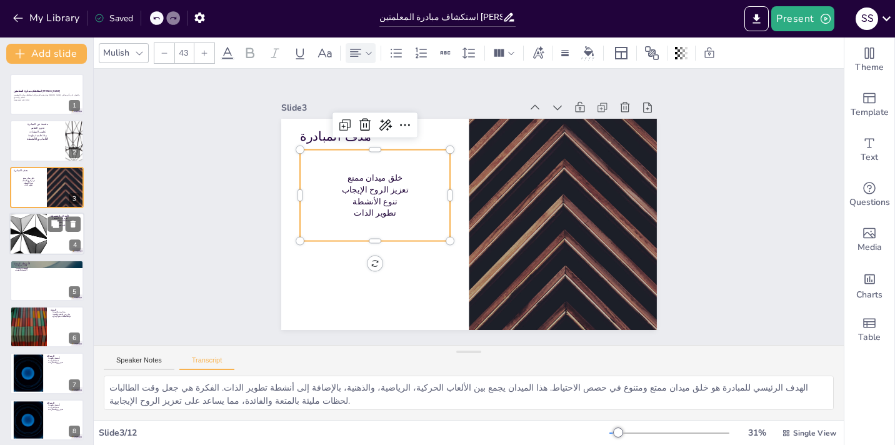
click at [52, 232] on div at bounding box center [46, 233] width 75 height 42
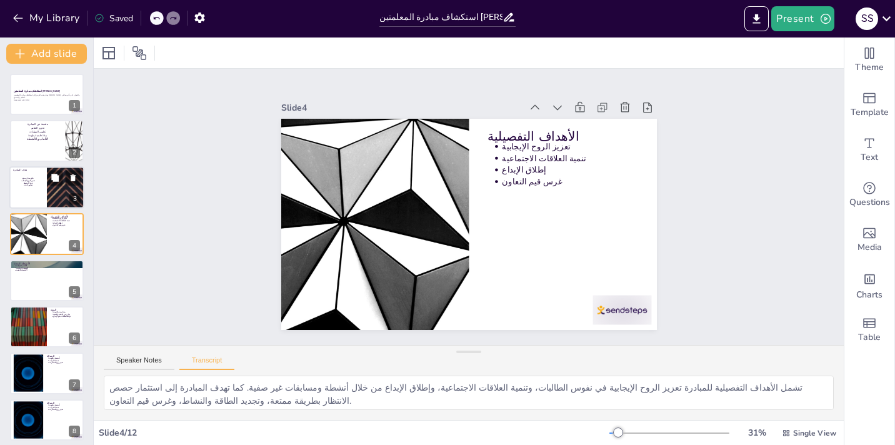
click at [34, 183] on p "تنوع الأنشطة" at bounding box center [28, 183] width 30 height 2
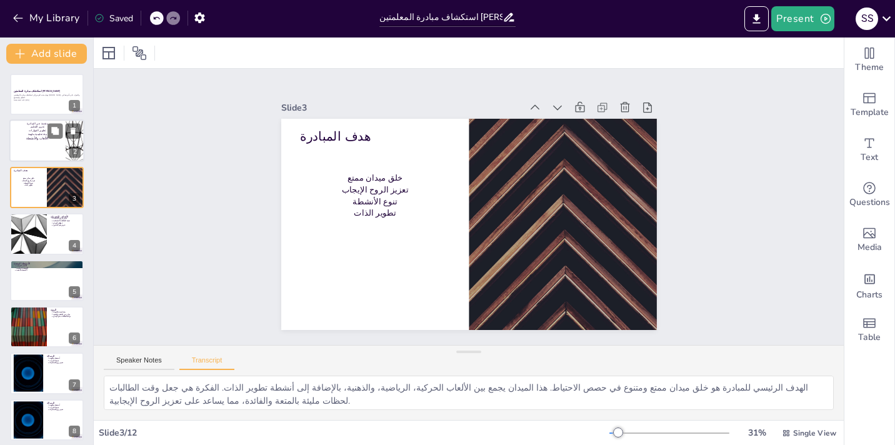
click at [46, 146] on div at bounding box center [46, 141] width 75 height 42
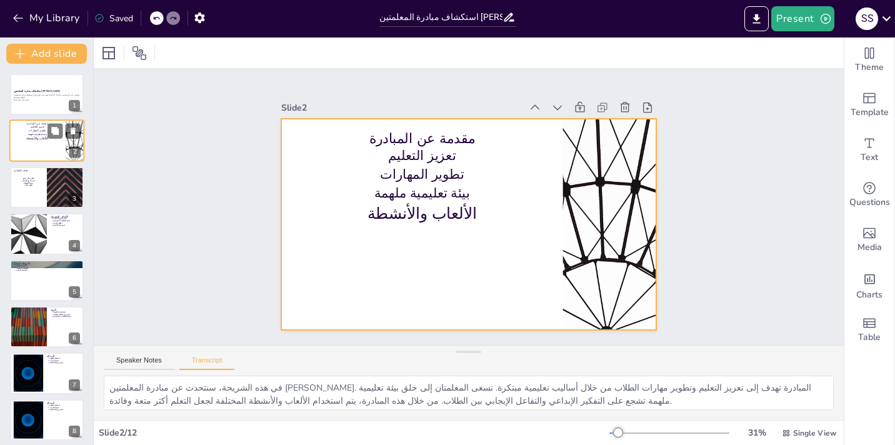
click at [44, 142] on div at bounding box center [46, 141] width 75 height 42
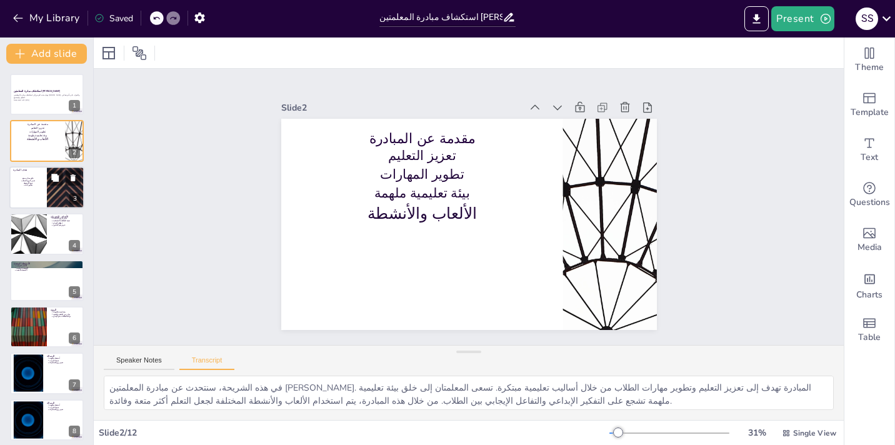
click at [37, 192] on div at bounding box center [46, 187] width 75 height 42
type textarea "الهدف الرئيسي للمبادرة هو خلق ميدان ممتع ومتنوع في حصص الاحتياط. هذا الميدان يج…"
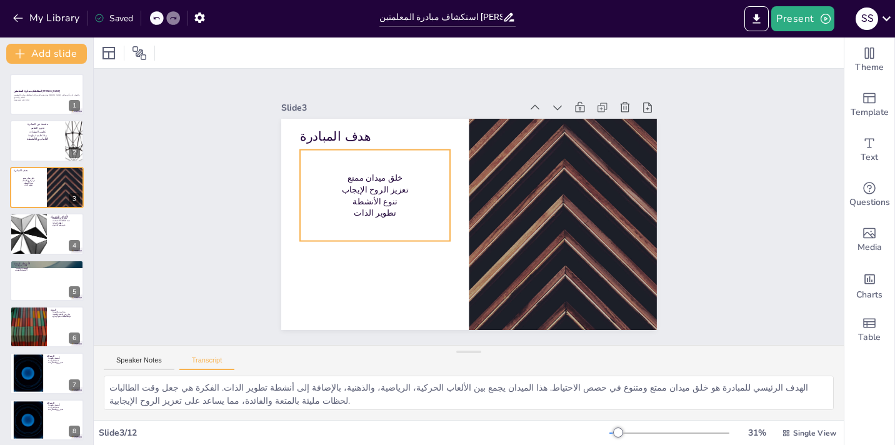
click at [439, 177] on p "خلق ميدان ممتع" at bounding box center [467, 109] width 57 height 146
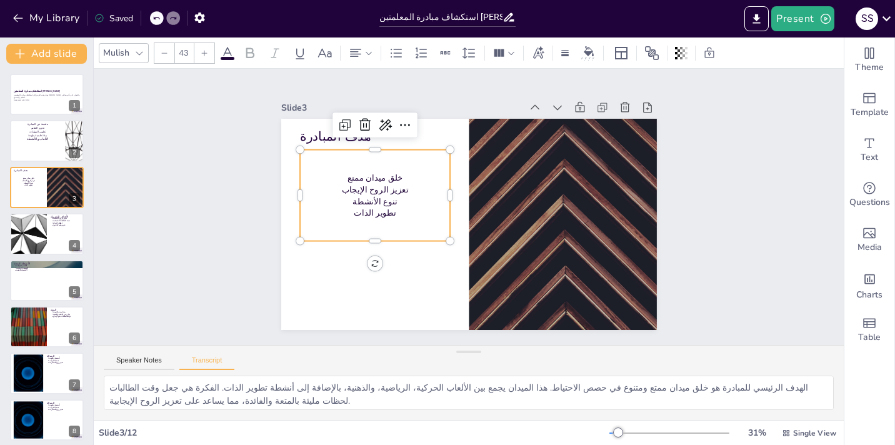
click at [395, 177] on p "خلق ميدان ممتع" at bounding box center [402, 134] width 136 height 85
click at [452, 82] on icon at bounding box center [460, 74] width 17 height 16
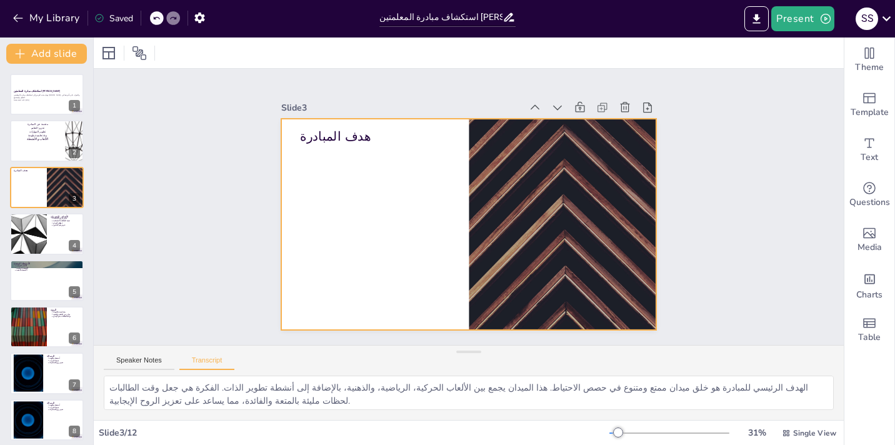
click at [360, 172] on div at bounding box center [458, 221] width 428 height 392
click at [613, 130] on icon at bounding box center [620, 137] width 15 height 15
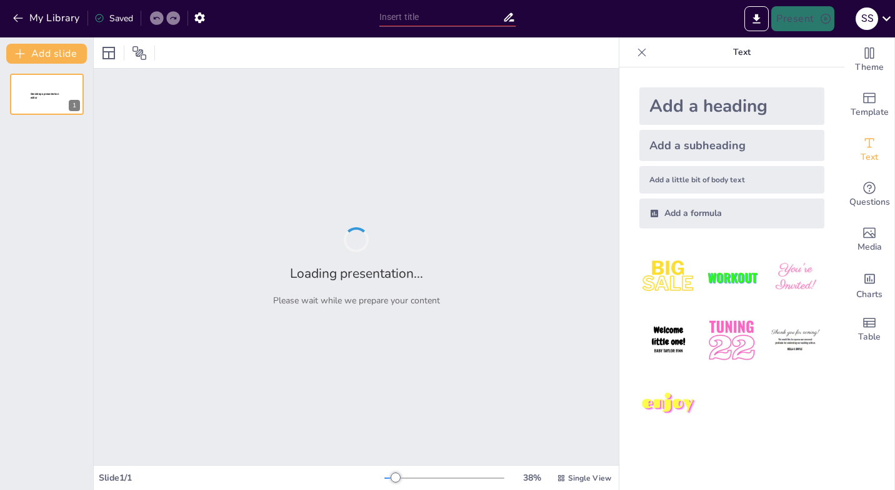
type input "استكشاف مبادرة المعلمتين [PERSON_NAME]"
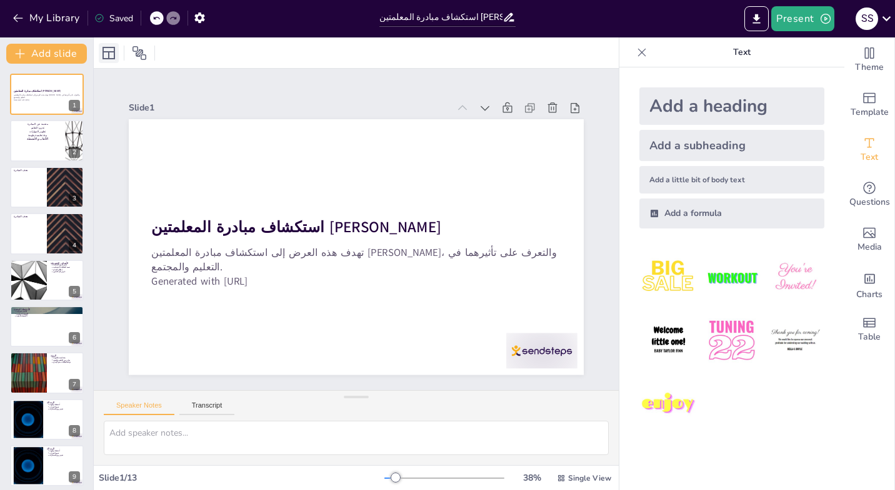
click at [109, 54] on icon at bounding box center [108, 53] width 15 height 15
click at [142, 52] on icon at bounding box center [139, 53] width 14 height 14
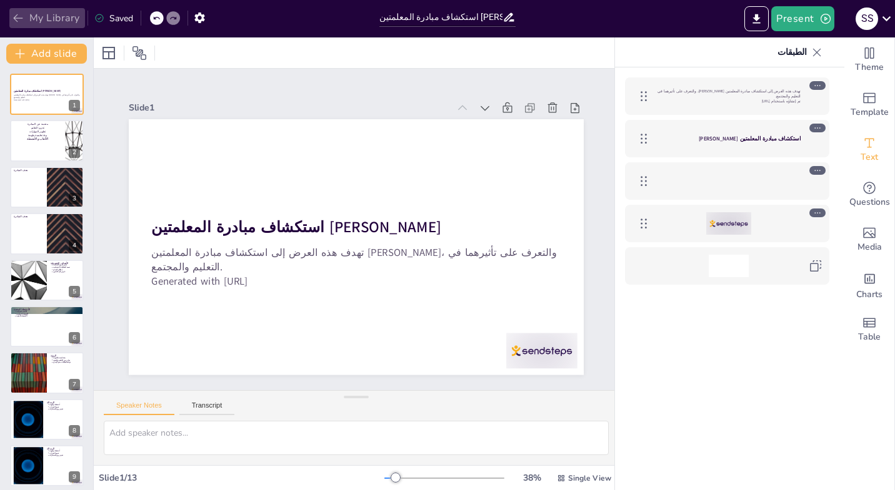
click at [25, 19] on button "My Library" at bounding box center [47, 18] width 76 height 20
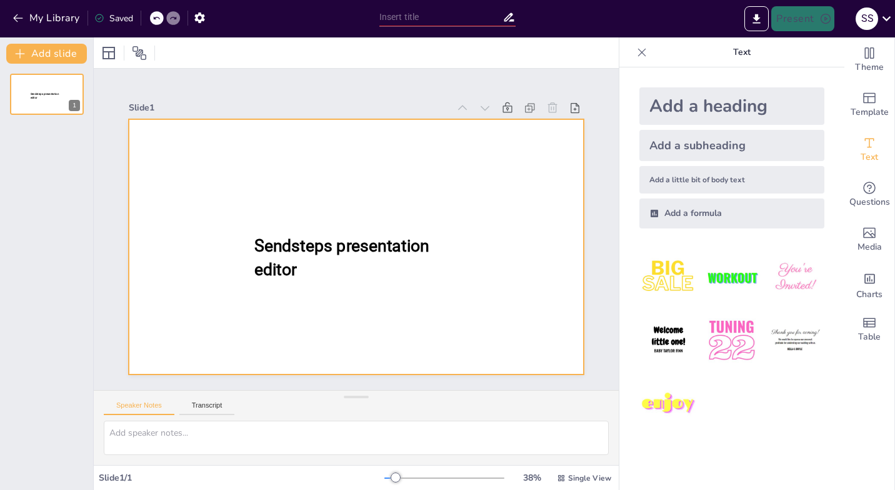
type input "New Sendsteps"
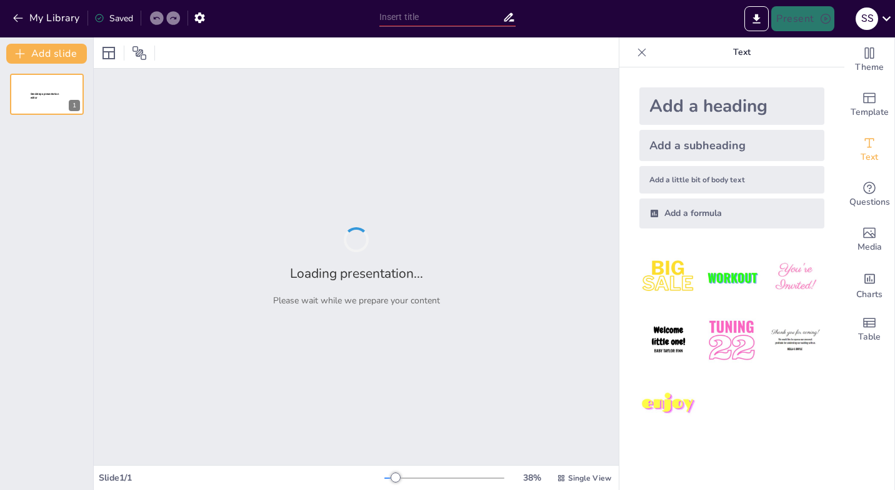
type input "New Sendsteps"
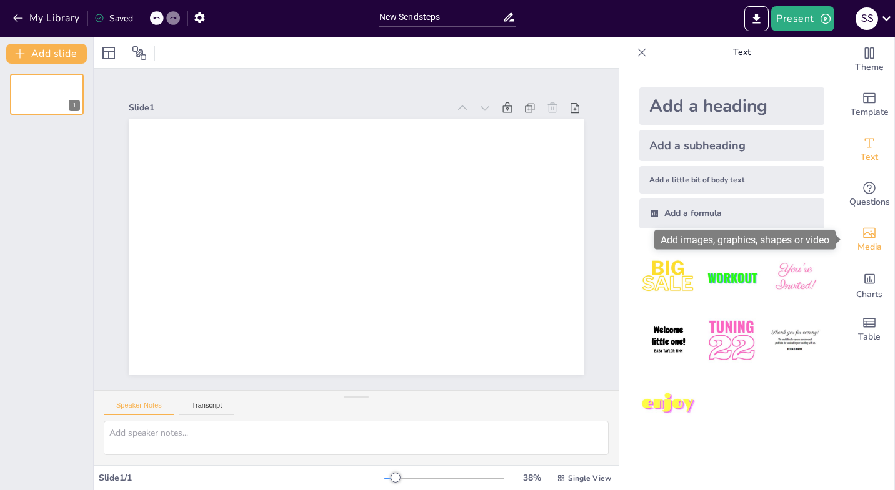
click at [869, 243] on span "Media" at bounding box center [869, 248] width 24 height 14
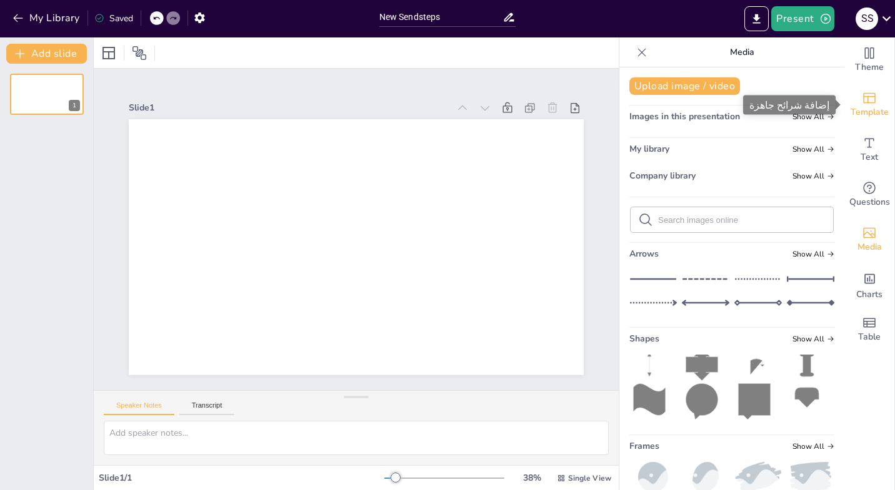
click at [869, 109] on span "Template" at bounding box center [869, 113] width 38 height 14
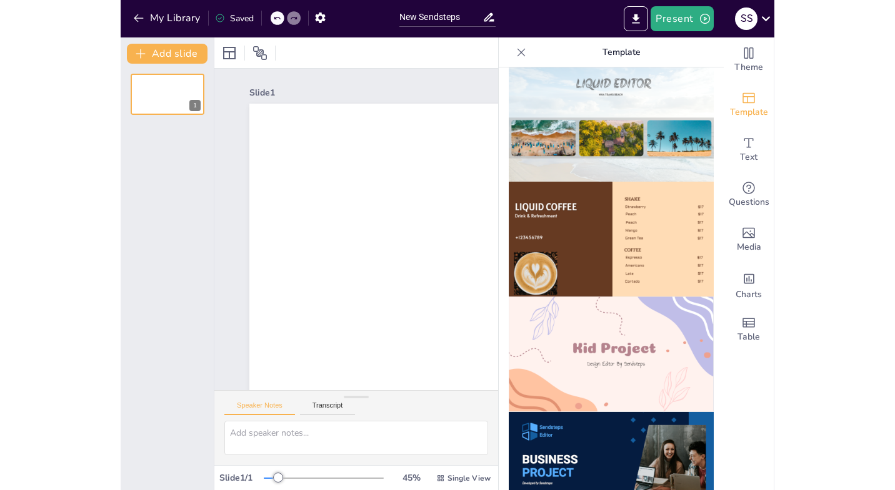
scroll to position [701, 0]
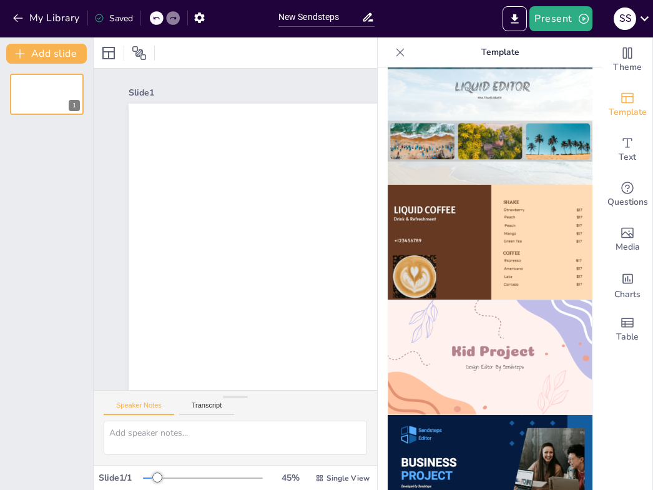
click at [501, 354] on img at bounding box center [490, 358] width 205 height 116
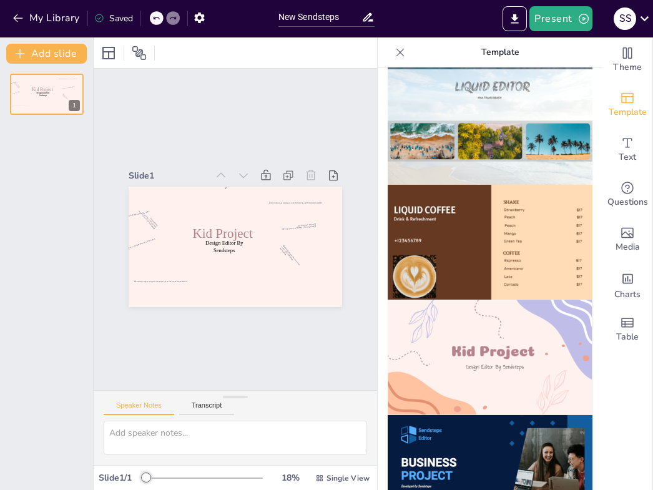
click at [400, 390] on img at bounding box center [490, 358] width 205 height 116
click at [189, 264] on div at bounding box center [122, 233] width 136 height 92
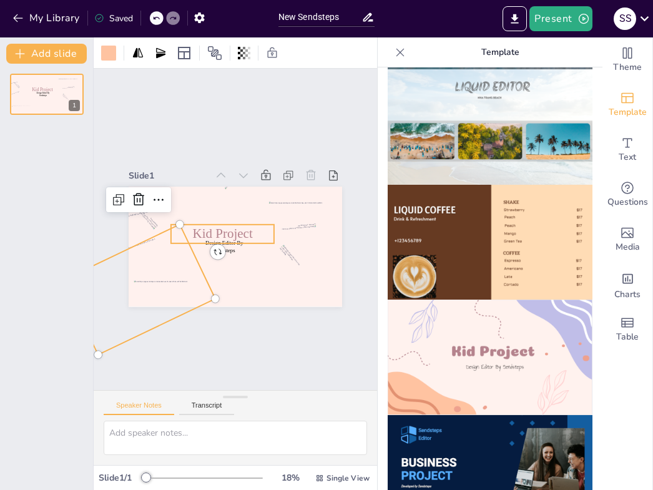
click at [242, 233] on span "Kid Project" at bounding box center [225, 220] width 42 height 59
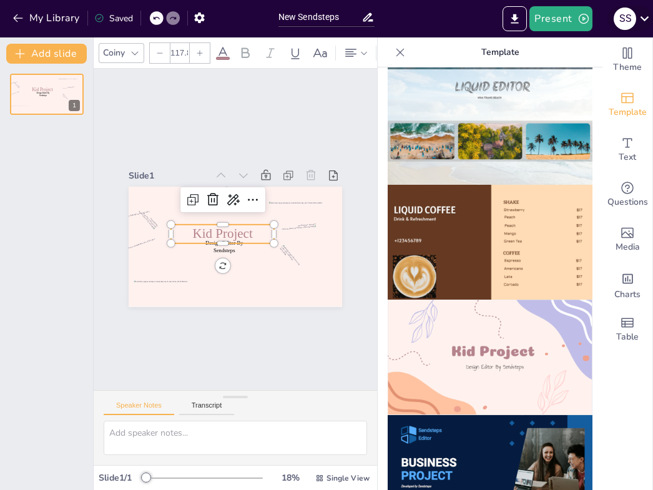
click at [648, 16] on icon at bounding box center [645, 18] width 17 height 17
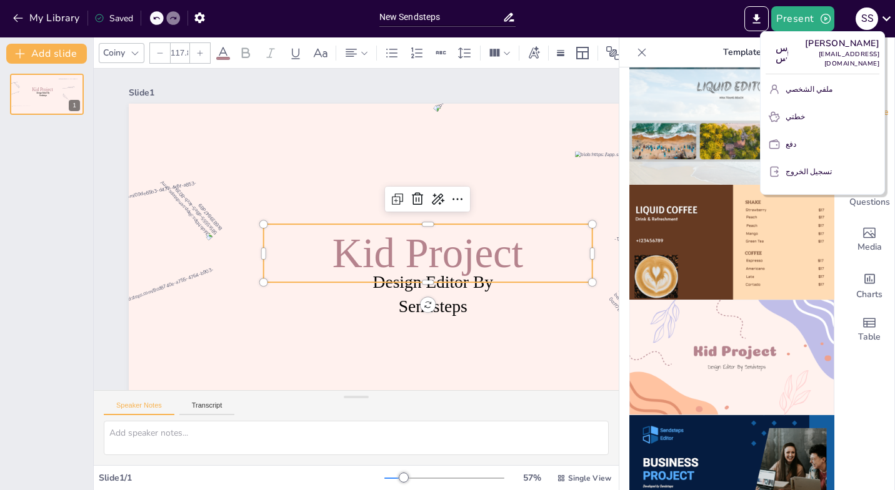
click at [17, 19] on div at bounding box center [447, 245] width 895 height 490
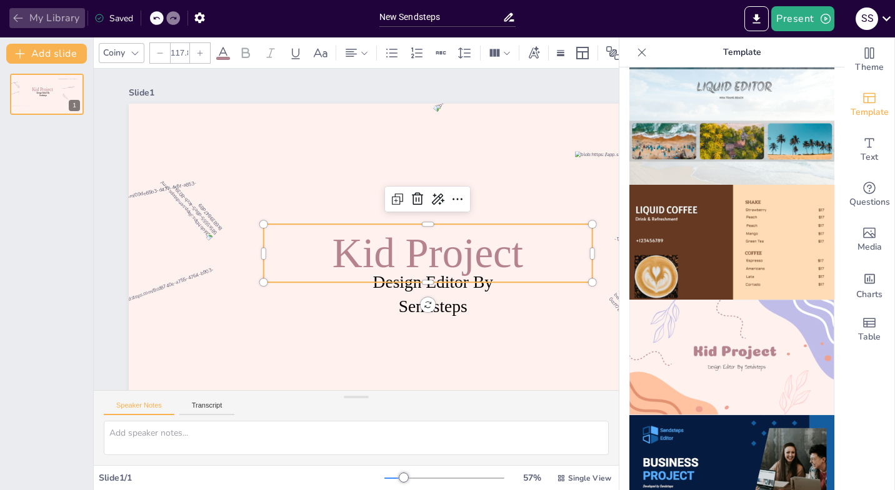
click at [15, 17] on icon "button" at bounding box center [18, 18] width 12 height 12
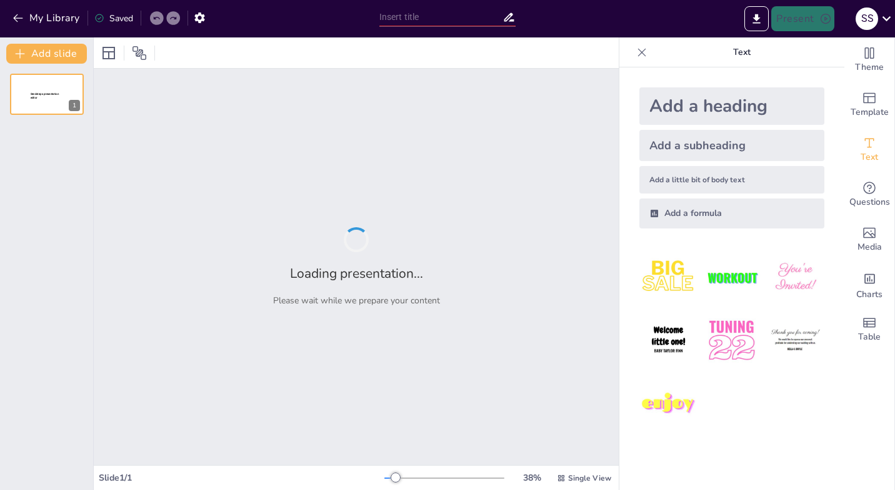
type input "استكشاف مبادرة المعلمتين [PERSON_NAME]"
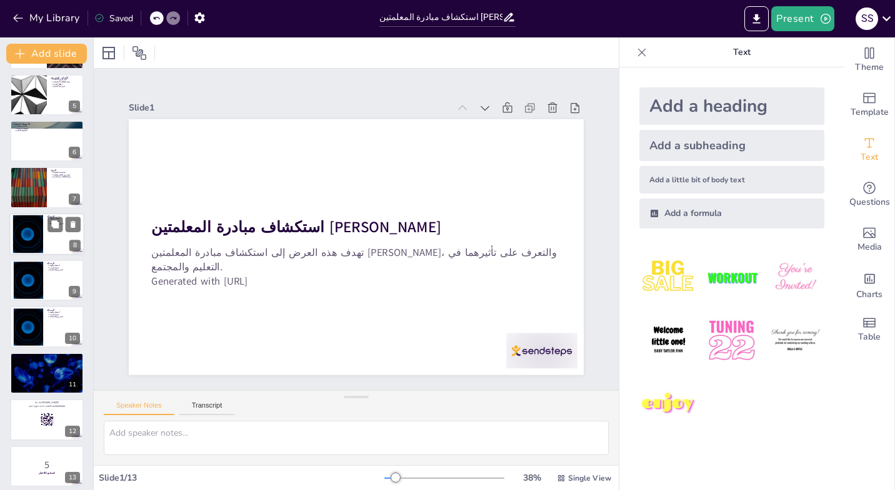
scroll to position [192, 0]
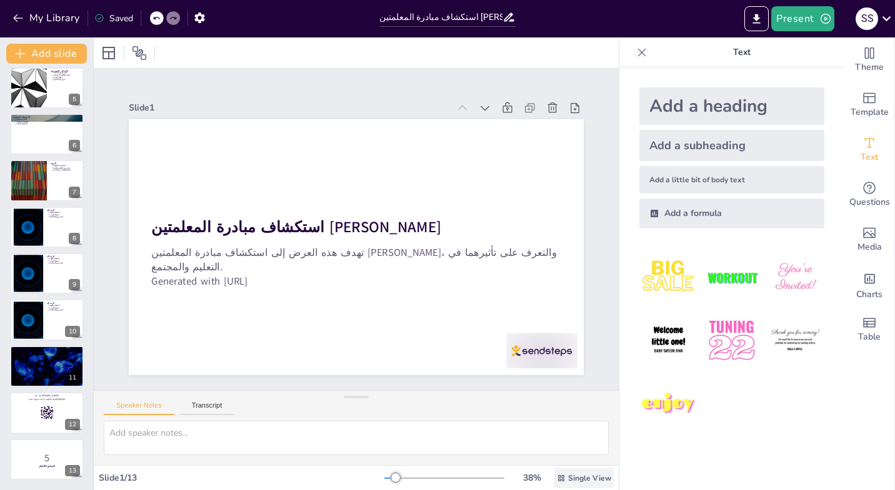
click at [567, 480] on div "Single View" at bounding box center [583, 479] width 59 height 20
click at [567, 445] on span "List View" at bounding box center [576, 451] width 66 height 12
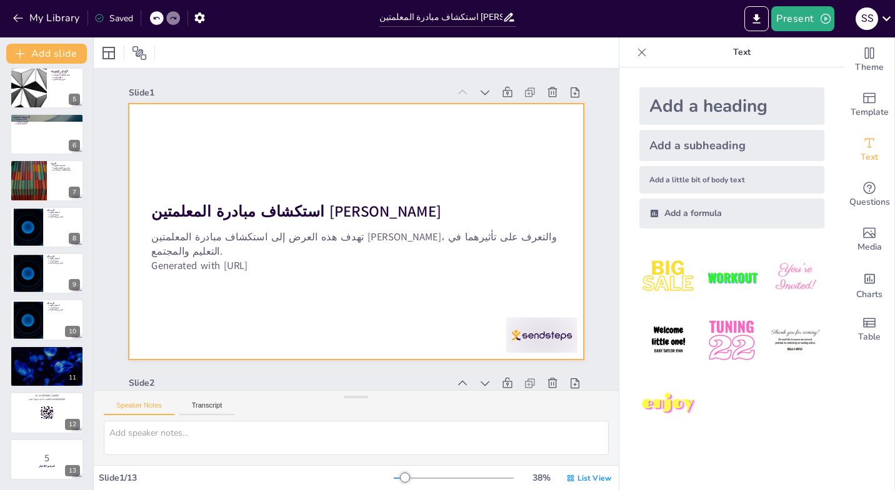
click at [516, 147] on div at bounding box center [354, 231] width 419 height 520
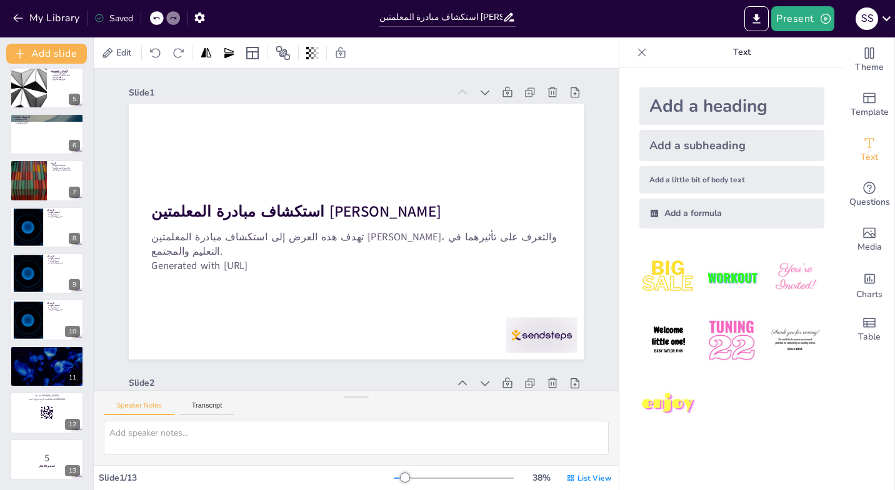
drag, startPoint x: 870, startPoint y: 447, endPoint x: 657, endPoint y: 375, distance: 224.8
click at [117, 150] on icon at bounding box center [107, 158] width 17 height 17
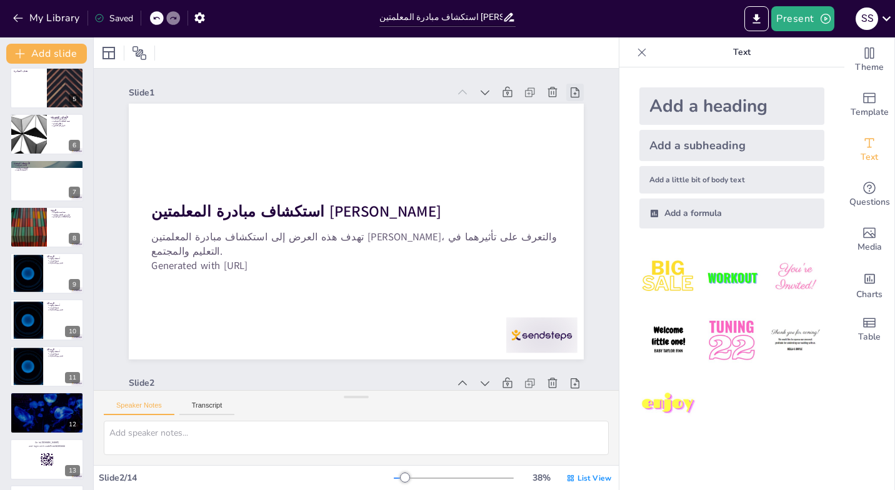
click at [374, 479] on icon at bounding box center [365, 487] width 17 height 17
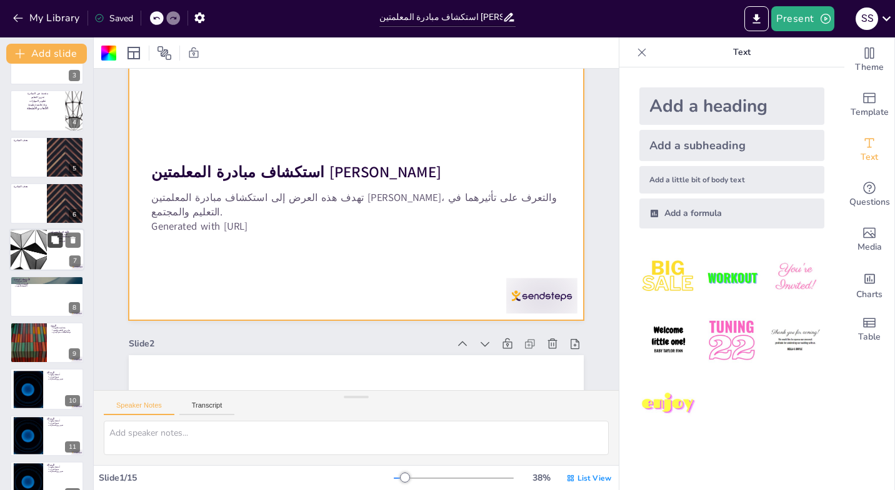
scroll to position [0, 0]
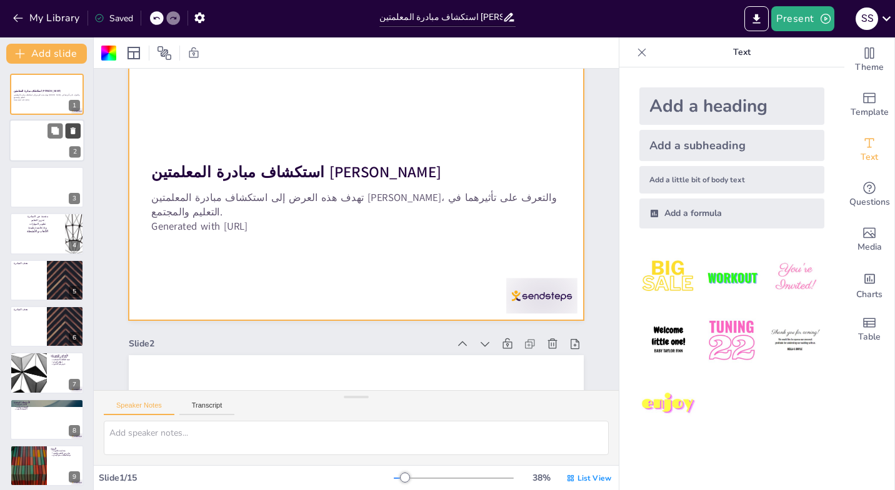
click at [74, 131] on icon at bounding box center [73, 131] width 5 height 7
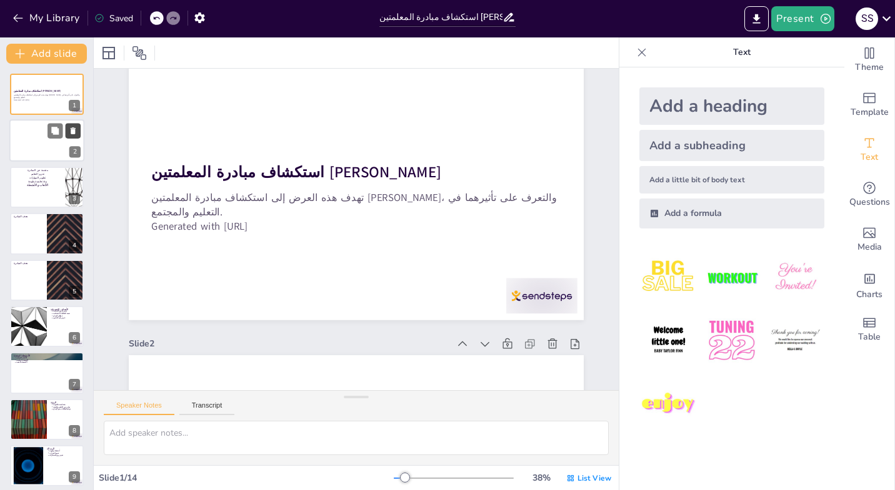
click at [74, 131] on icon at bounding box center [73, 131] width 5 height 7
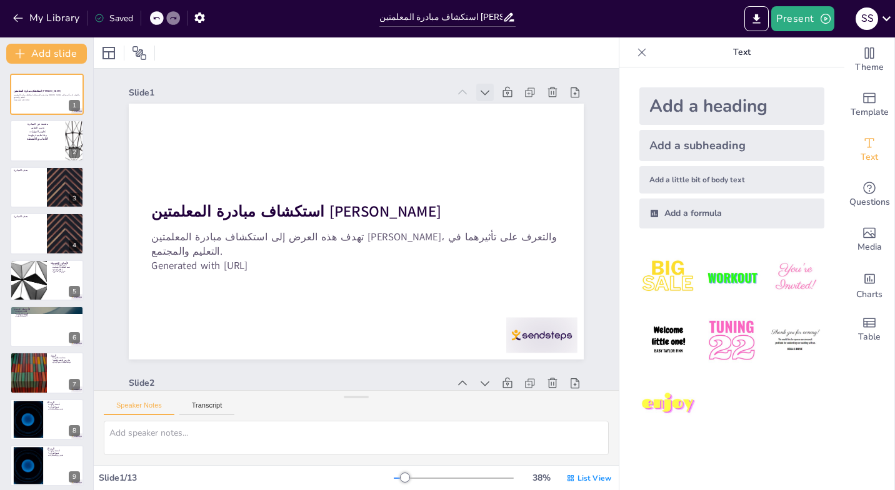
click at [407, 55] on icon at bounding box center [398, 46] width 17 height 17
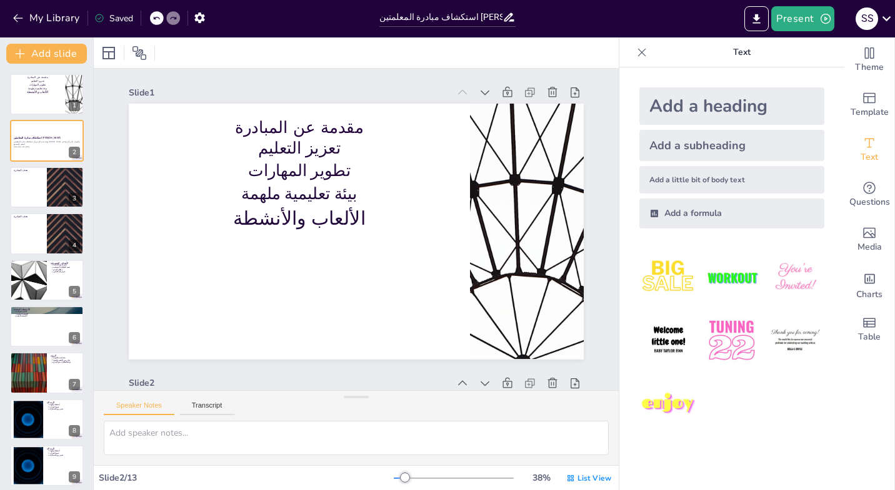
click at [481, 110] on icon at bounding box center [488, 117] width 15 height 15
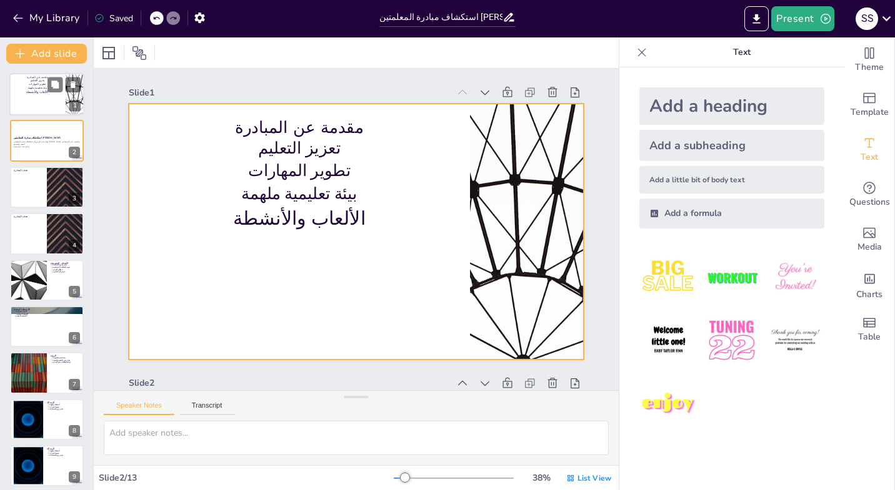
click at [47, 94] on div at bounding box center [46, 94] width 75 height 42
type textarea "تهدف المبادرة إلى تعزيز التعليم من خلال أساليب مبتكرة، مما يساعد الطلاب على الت…"
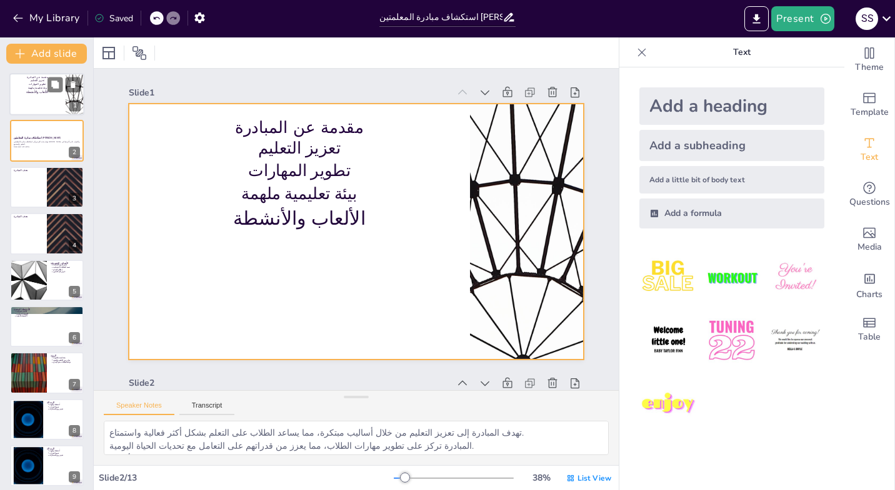
scroll to position [2, 0]
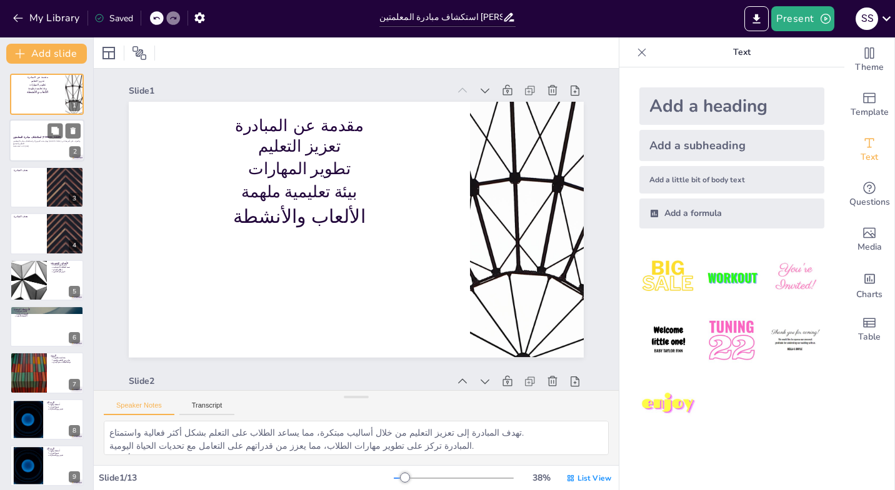
click at [50, 150] on div at bounding box center [46, 141] width 75 height 42
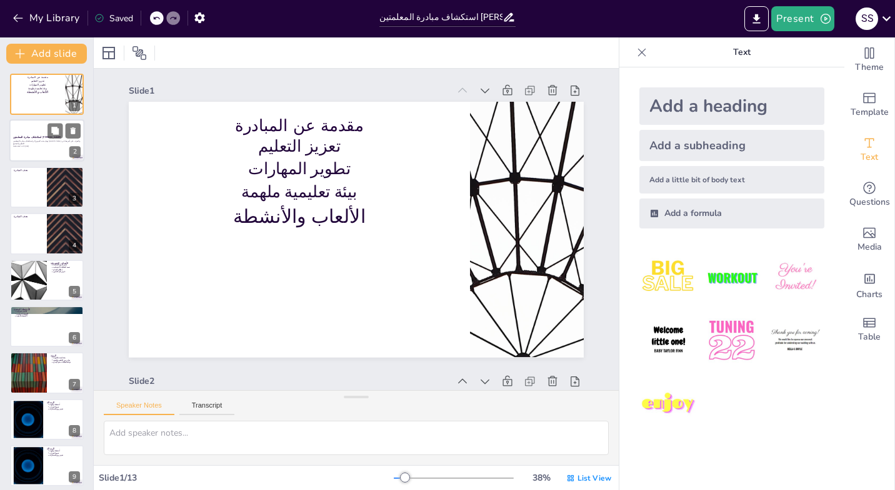
scroll to position [293, 0]
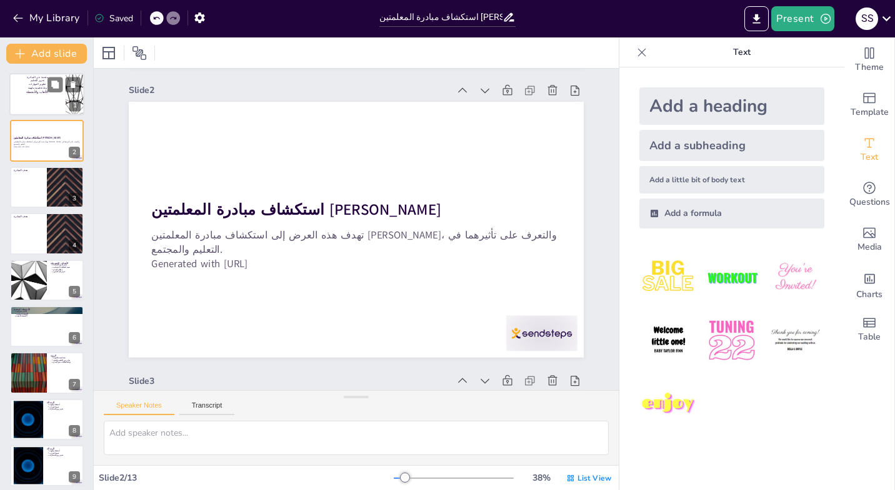
click at [44, 101] on div at bounding box center [46, 94] width 75 height 42
type textarea "تهدف المبادرة إلى تعزيز التعليم من خلال أساليب مبتكرة، مما يساعد الطلاب على الت…"
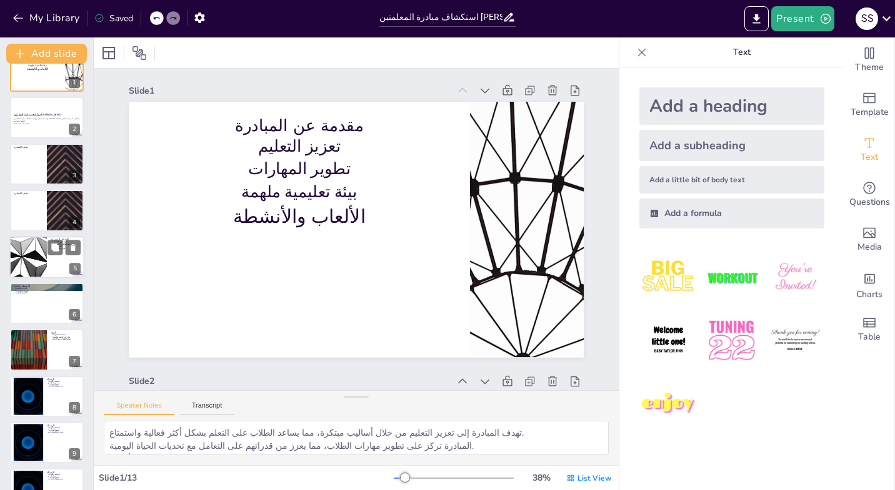
scroll to position [0, 0]
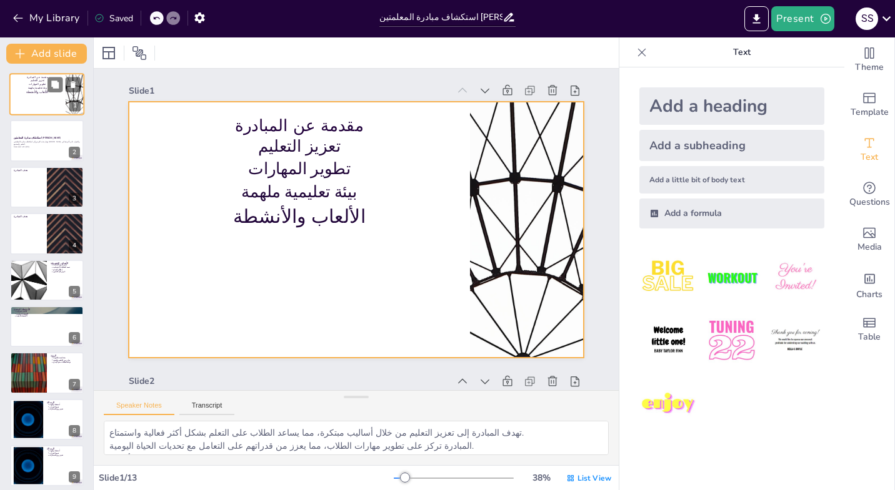
click at [59, 99] on div at bounding box center [46, 94] width 75 height 42
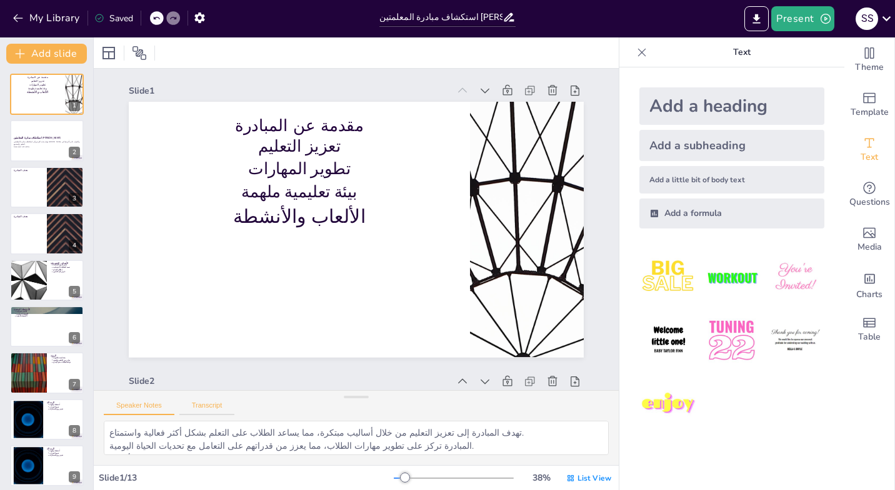
click at [206, 409] on button "Transcript" at bounding box center [207, 409] width 56 height 14
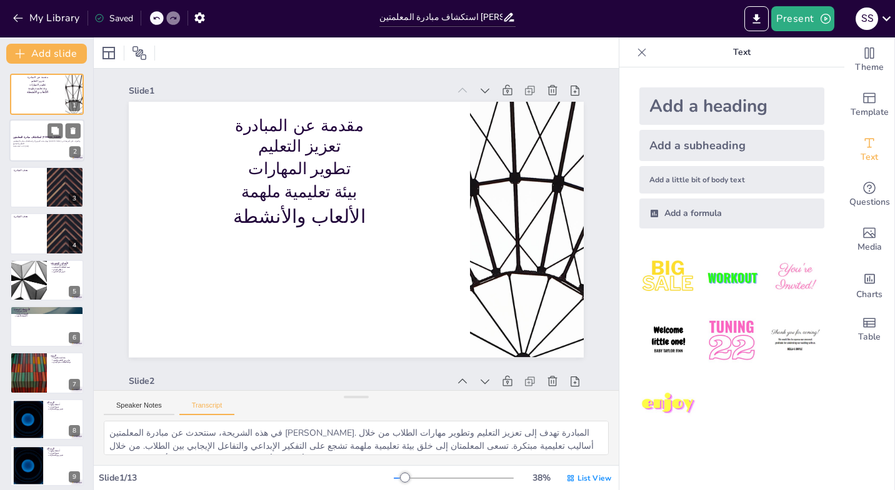
click at [56, 149] on div at bounding box center [46, 141] width 75 height 42
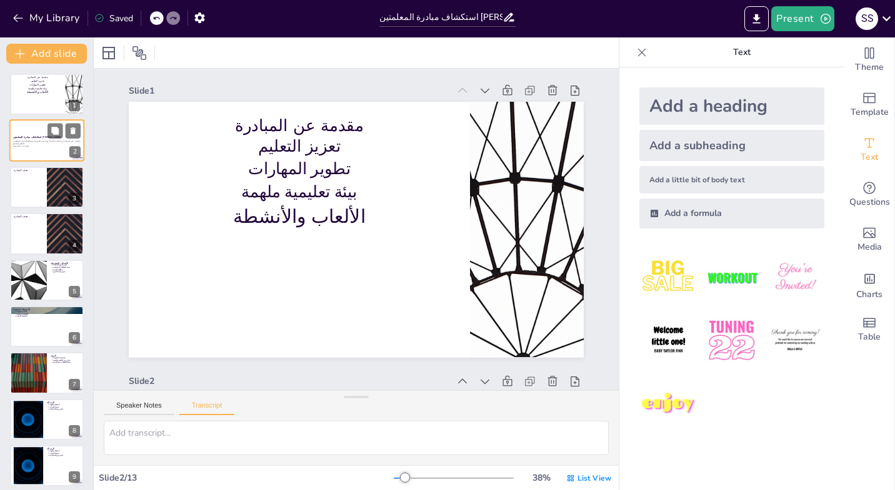
scroll to position [293, 0]
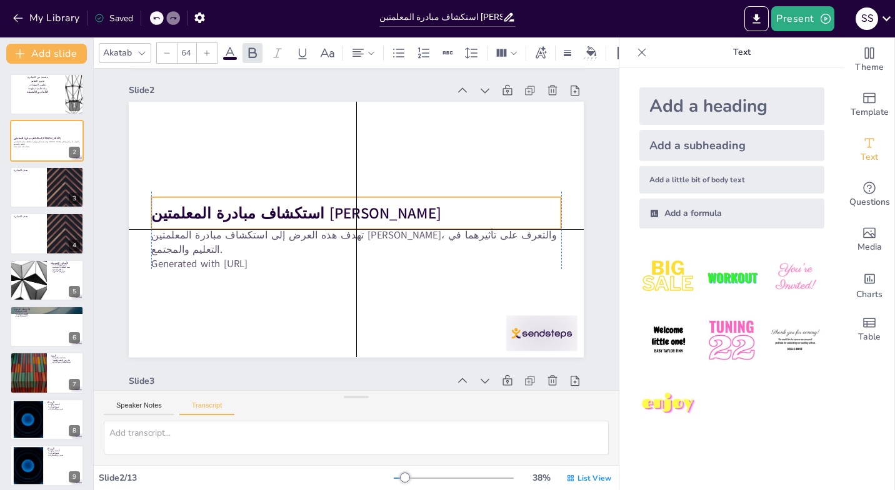
click at [359, 205] on strong "استكشاف مبادرة المعلمتين [PERSON_NAME]" at bounding box center [333, 287] width 51 height 290
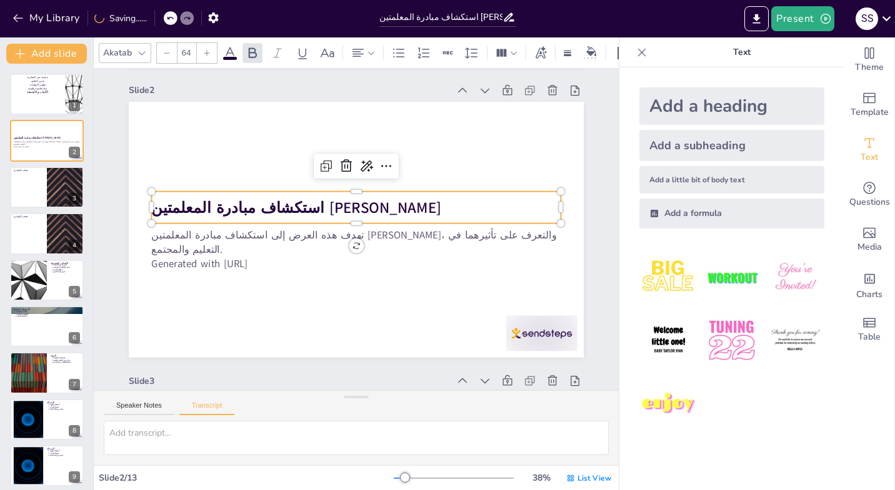
click at [440, 204] on strong "استكشاف مبادرة المعلمتين [PERSON_NAME]" at bounding box center [295, 207] width 289 height 21
click at [397, 204] on strong "استكشاف مبادرة المعلمتين [PERSON_NAME]" at bounding box center [303, 265] width 187 height 246
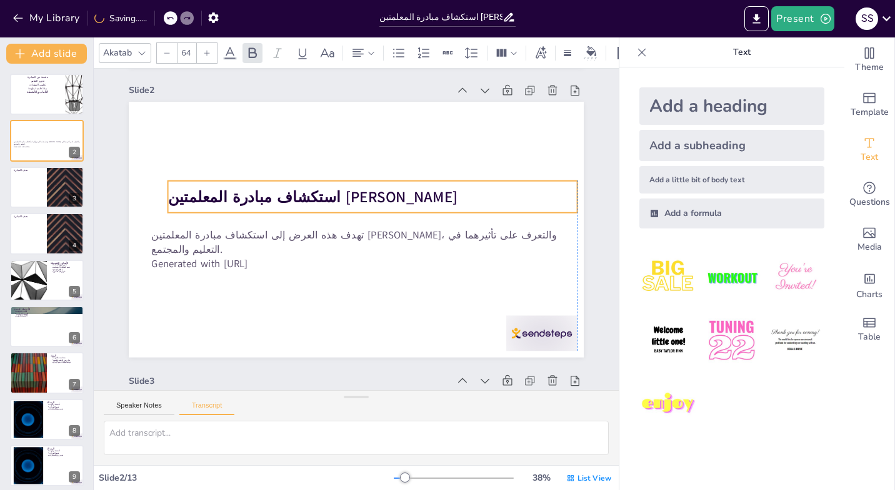
drag, startPoint x: 489, startPoint y: 204, endPoint x: 500, endPoint y: 193, distance: 15.5
click at [500, 194] on strong "استكشاف مبادرة المعلمتين [PERSON_NAME]" at bounding box center [409, 219] width 209 height 229
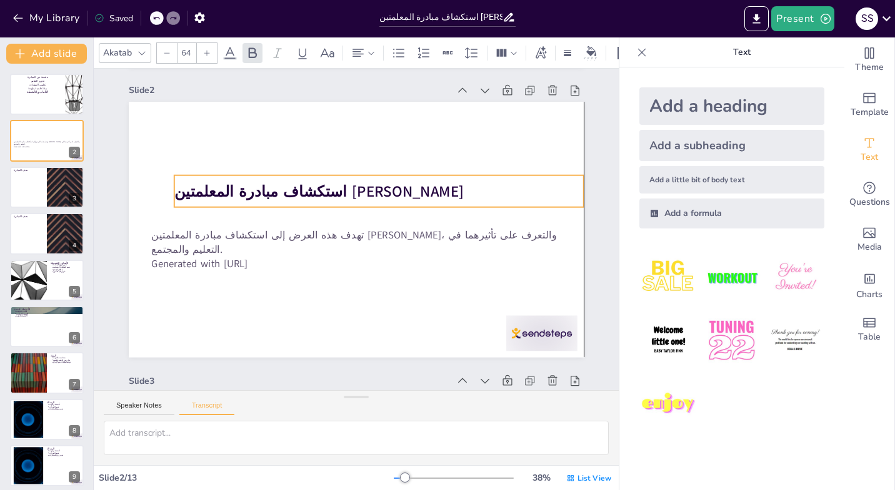
drag, startPoint x: 166, startPoint y: 198, endPoint x: 179, endPoint y: 192, distance: 15.1
click at [239, 200] on strong "استكشاف مبادرة المعلمتين [PERSON_NAME]" at bounding box center [369, 281] width 261 height 162
click at [327, 192] on strong "استكشاف مبادرة المعلمتين [PERSON_NAME]" at bounding box center [381, 182] width 109 height 282
click at [241, 192] on strong "استكشاف مبادرة المعلمتين [PERSON_NAME]" at bounding box center [364, 282] width 246 height 187
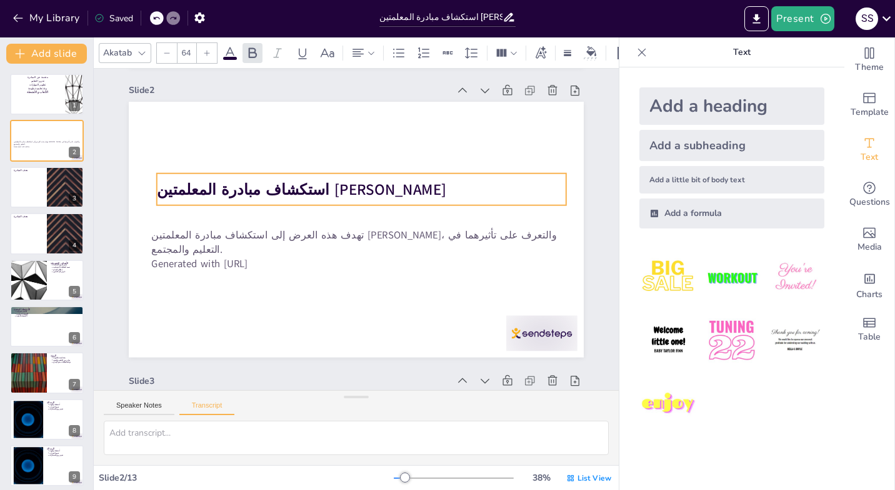
click at [309, 189] on strong "استكشاف مبادرة المعلمتين [PERSON_NAME]" at bounding box center [423, 223] width 229 height 209
drag, startPoint x: 497, startPoint y: 190, endPoint x: 490, endPoint y: 191, distance: 7.0
click at [449, 191] on strong "استكشاف مبادرة المعلمتين [PERSON_NAME]" at bounding box center [345, 158] width 209 height 229
